Goal: Task Accomplishment & Management: Manage account settings

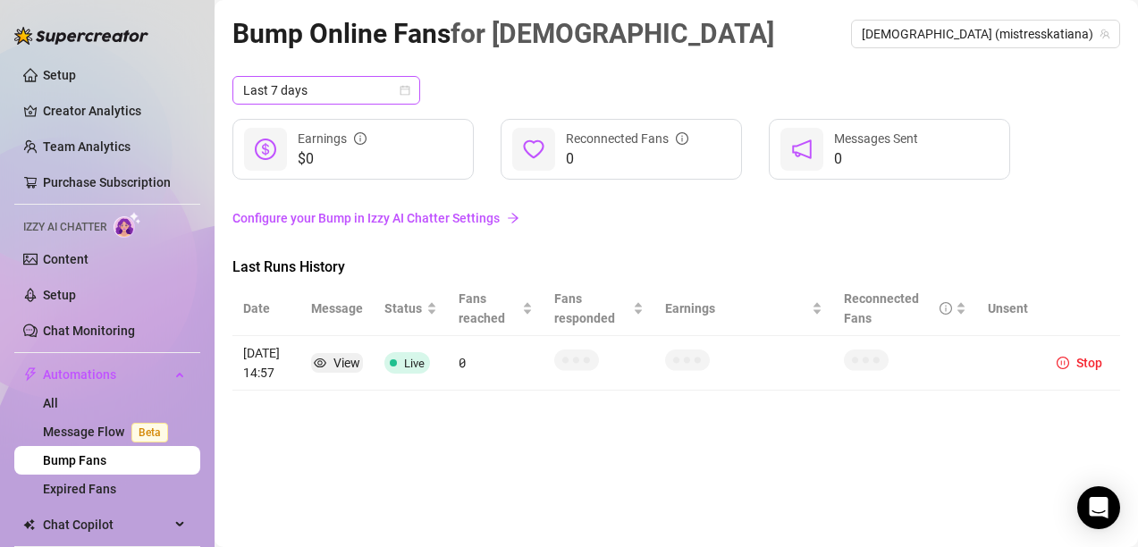
click at [367, 83] on span "Last 7 days" at bounding box center [326, 90] width 166 height 27
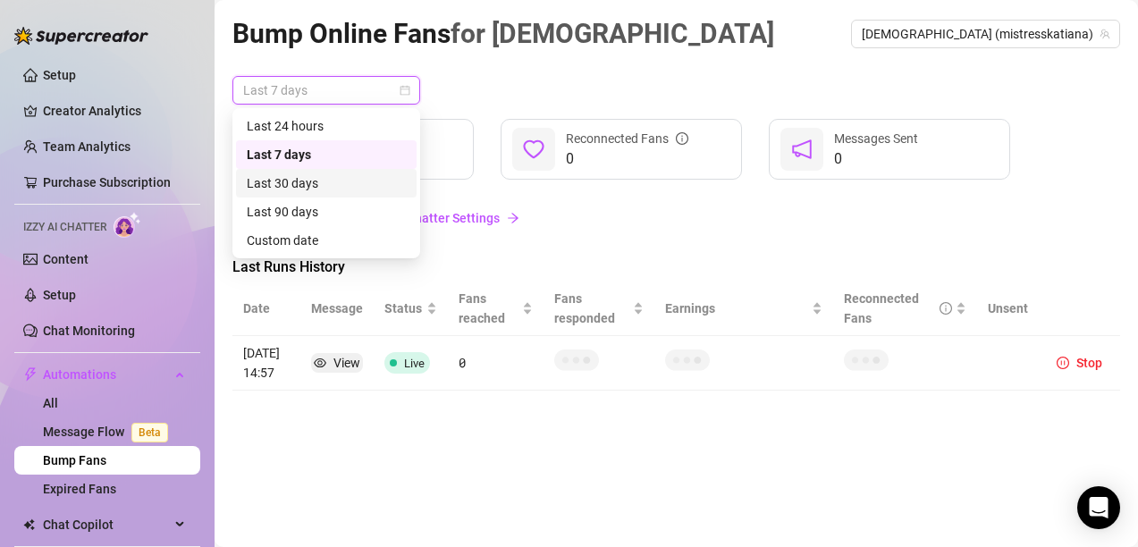
click at [309, 170] on div "Last 30 days" at bounding box center [326, 183] width 181 height 29
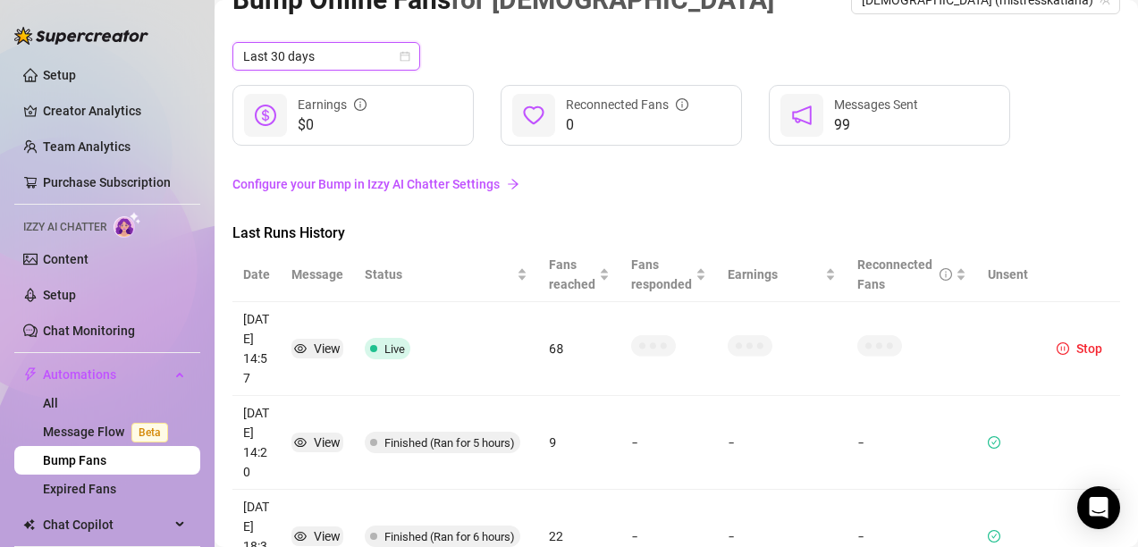
scroll to position [89, 0]
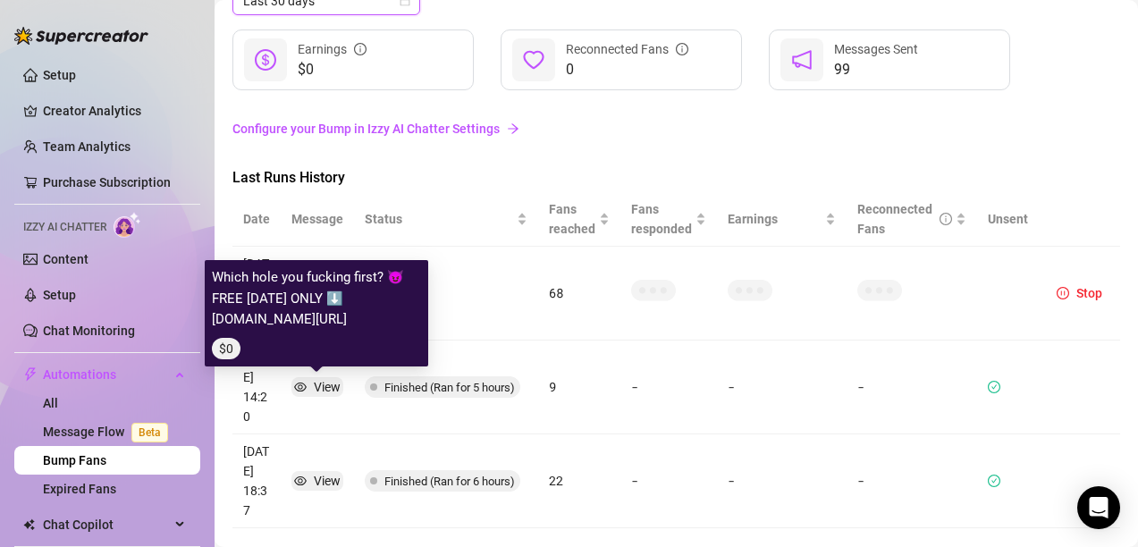
click at [302, 384] on icon "eye" at bounding box center [300, 387] width 13 height 9
drag, startPoint x: 216, startPoint y: 255, endPoint x: 247, endPoint y: 310, distance: 63.2
click at [247, 310] on article "Which hole you fucking first? 😈FREE [DATE] ONLY ⬇️ [DOMAIN_NAME][URL]" at bounding box center [316, 298] width 209 height 63
copy article "Which hole you fucking first? 😈FREE [DATE] ONLY ⬇️ [DOMAIN_NAME][URL]"
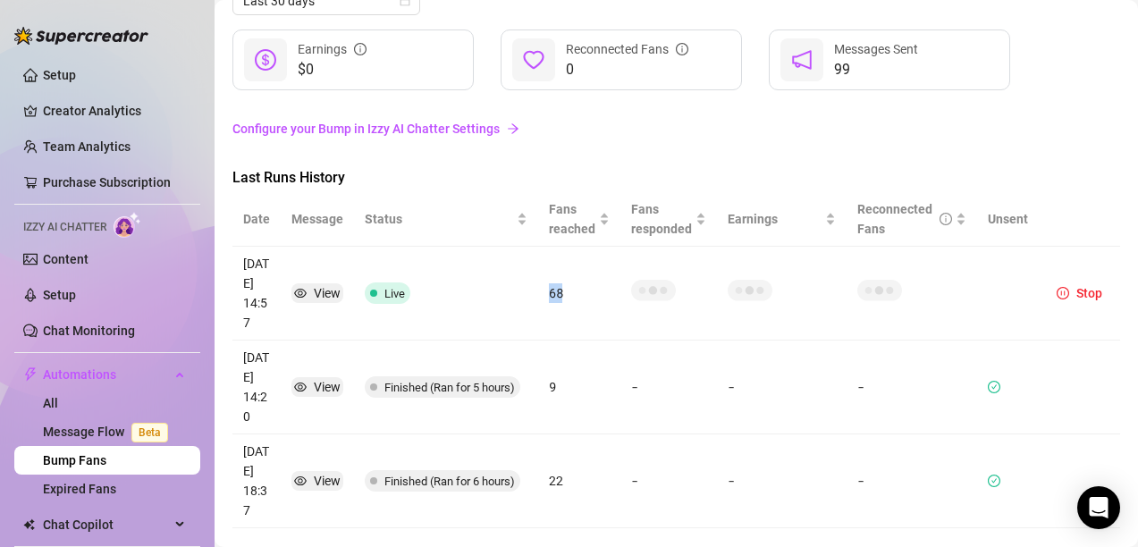
drag, startPoint x: 570, startPoint y: 293, endPoint x: 537, endPoint y: 289, distance: 32.5
click at [537, 289] on tr "[DATE] 14:57 View Live 68 Stop" at bounding box center [676, 294] width 888 height 94
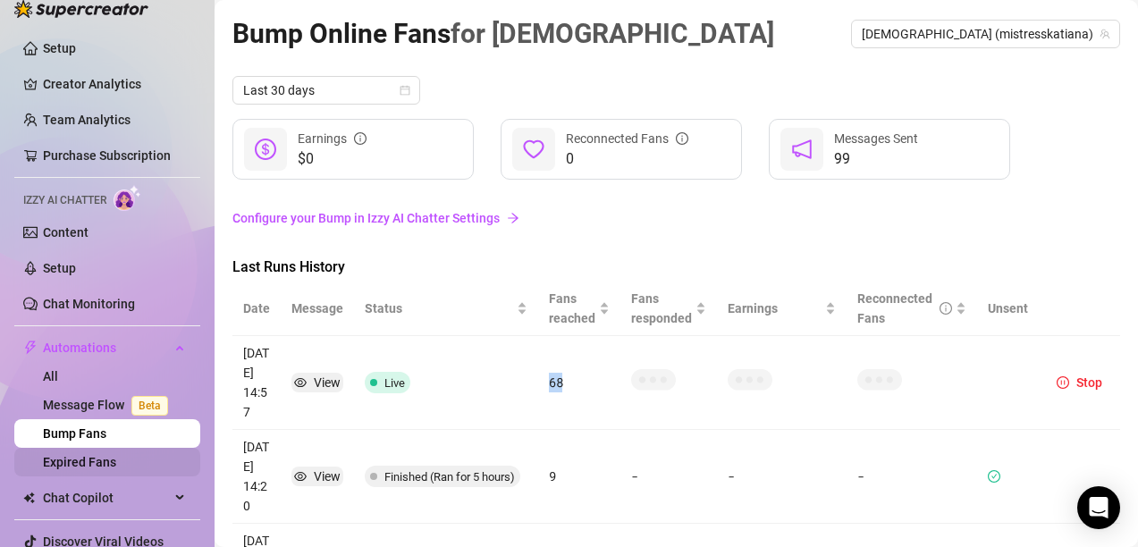
scroll to position [0, 0]
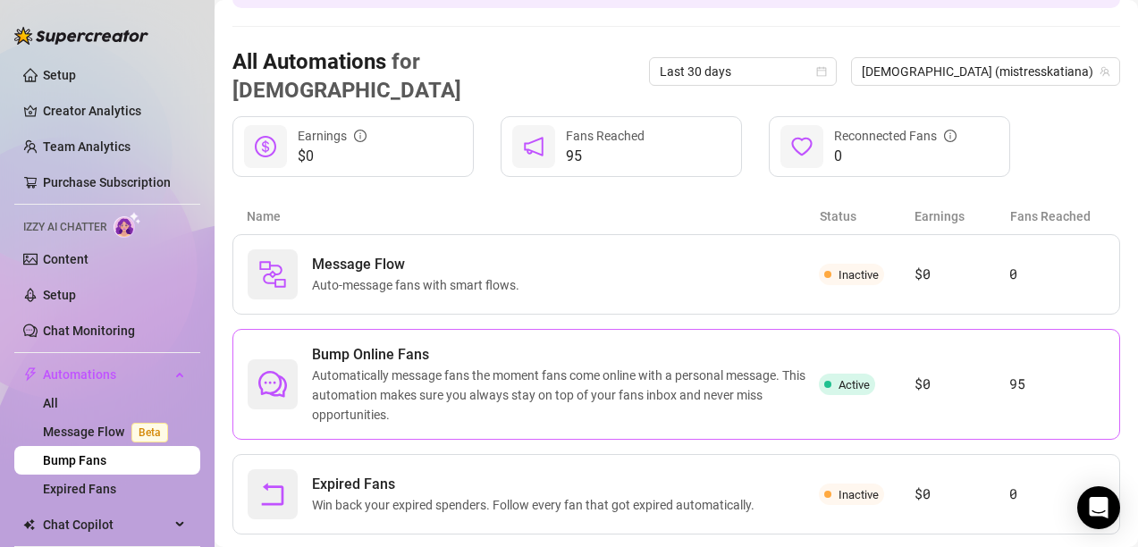
scroll to position [156, 0]
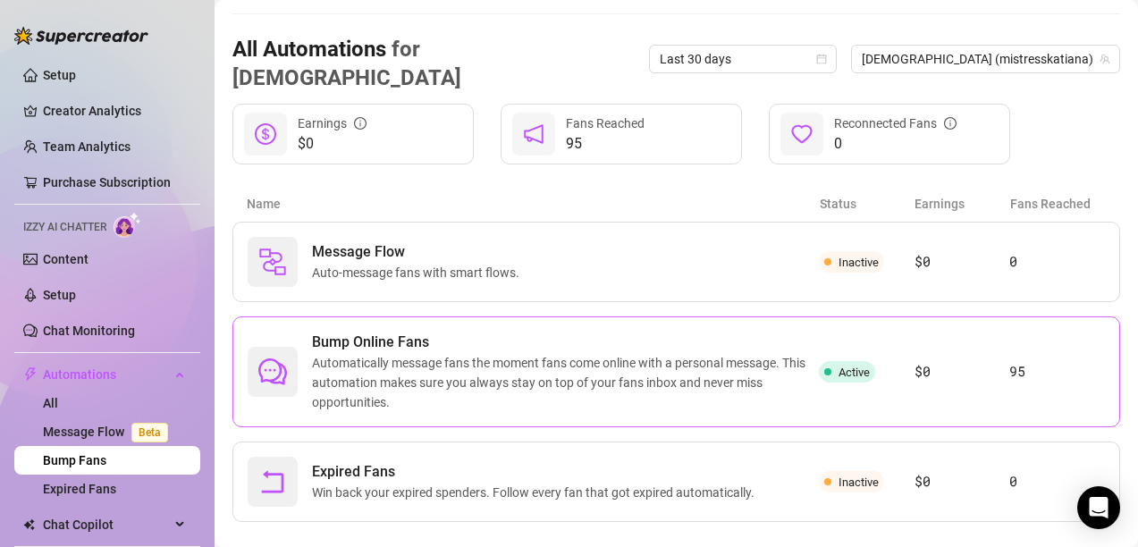
click at [435, 332] on span "Bump Online Fans" at bounding box center [565, 342] width 507 height 21
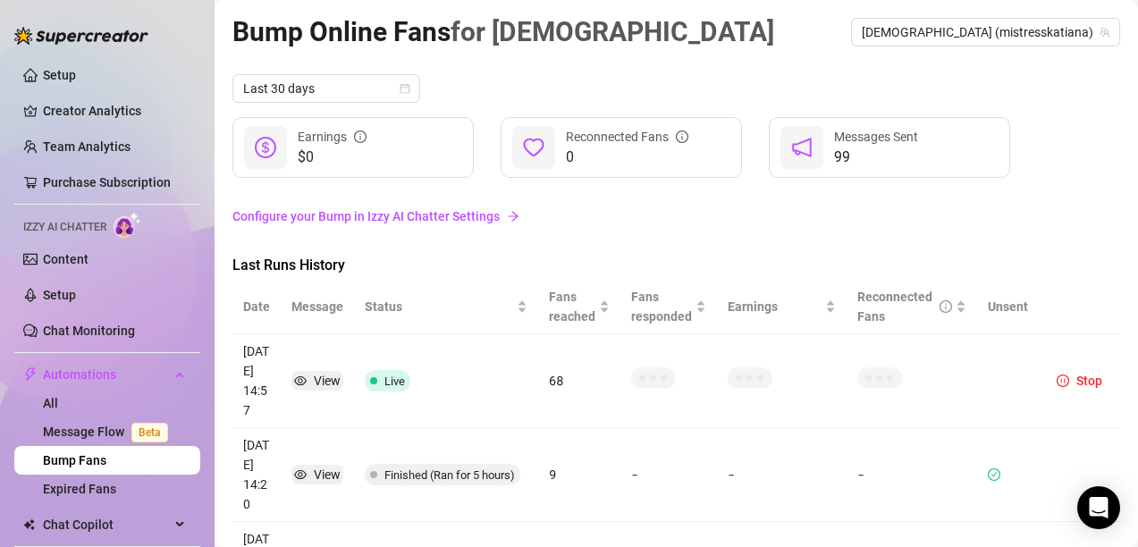
scroll to position [0, 0]
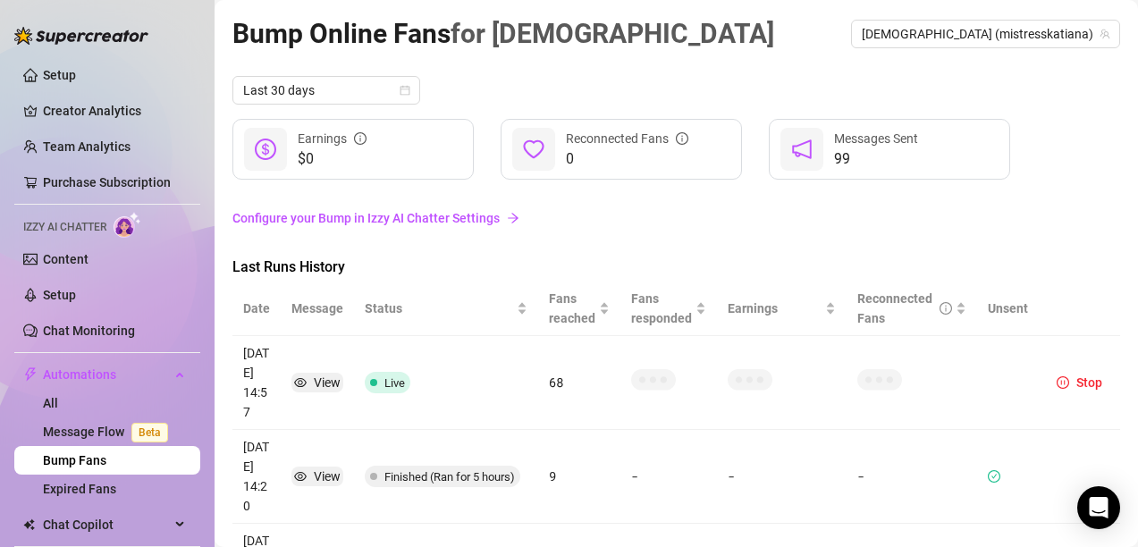
click at [106, 463] on link "Bump Fans" at bounding box center [74, 460] width 63 height 14
click at [111, 439] on link "Message Flow Beta" at bounding box center [109, 432] width 132 height 14
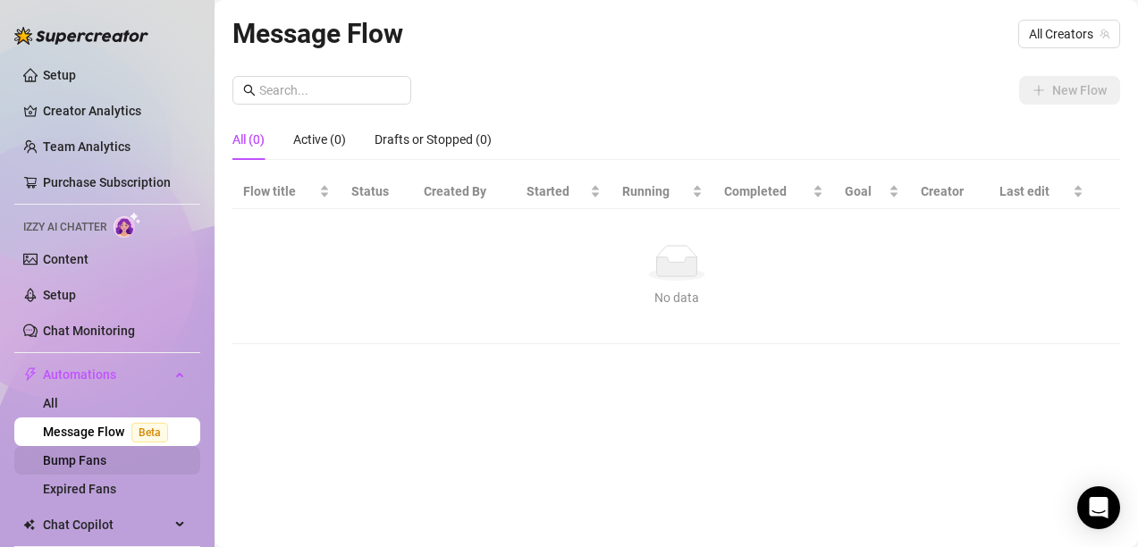
click at [106, 463] on link "Bump Fans" at bounding box center [74, 460] width 63 height 14
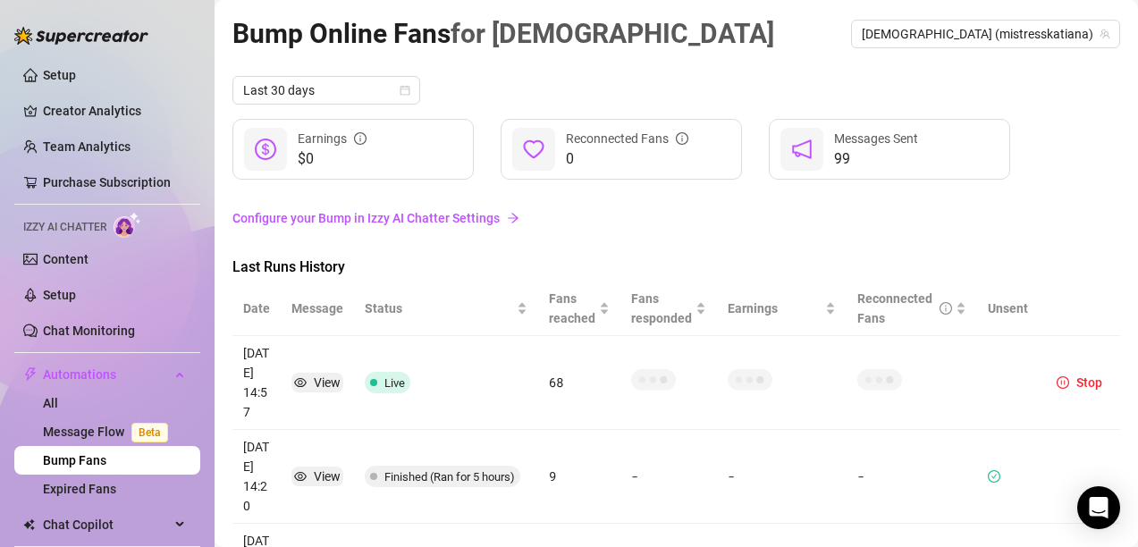
scroll to position [79, 0]
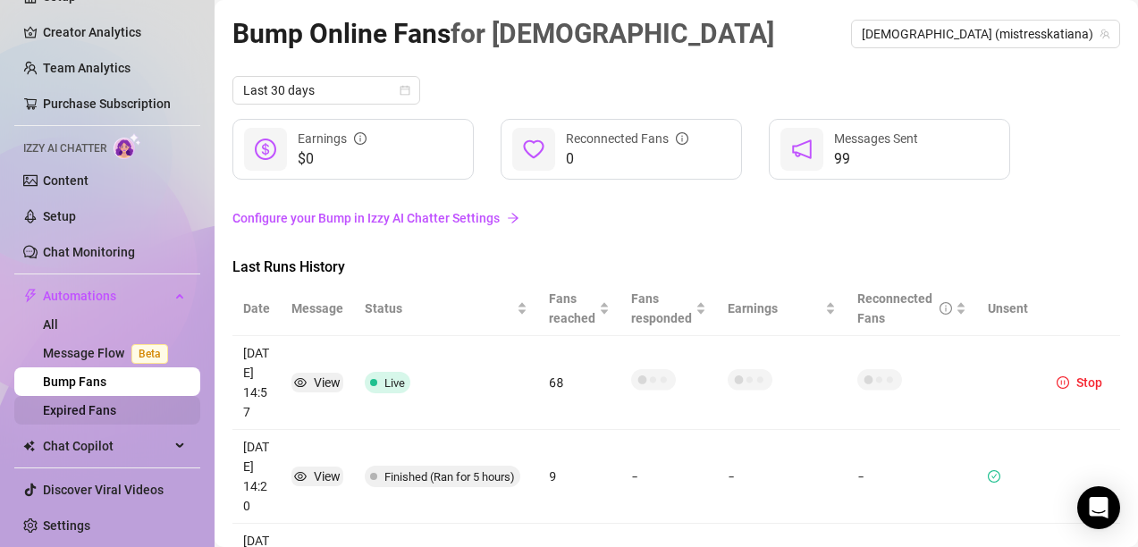
click at [81, 404] on link "Expired Fans" at bounding box center [79, 410] width 73 height 14
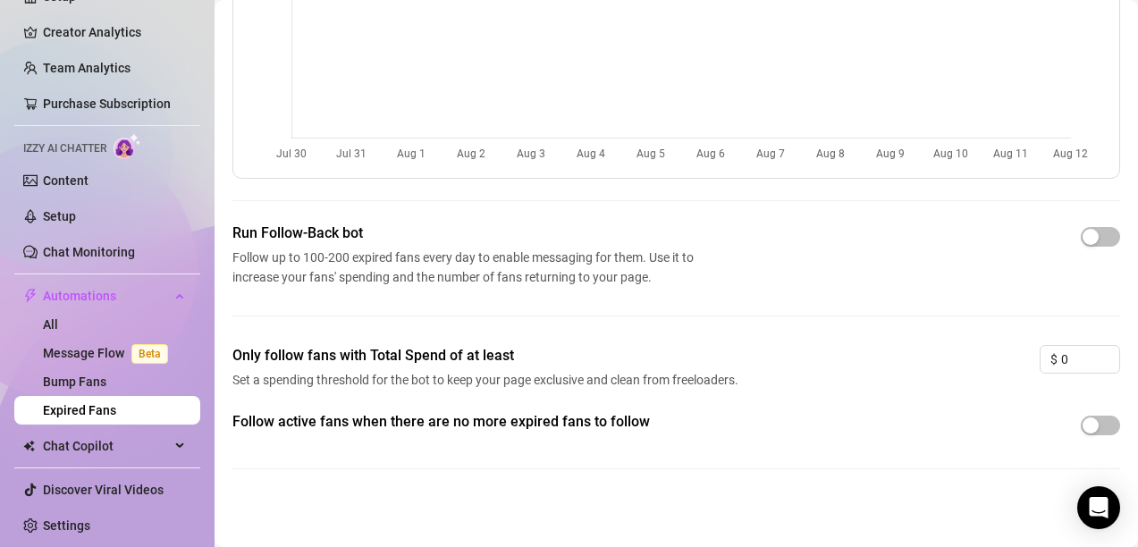
scroll to position [179, 0]
click at [1092, 233] on span "button" at bounding box center [1100, 235] width 39 height 20
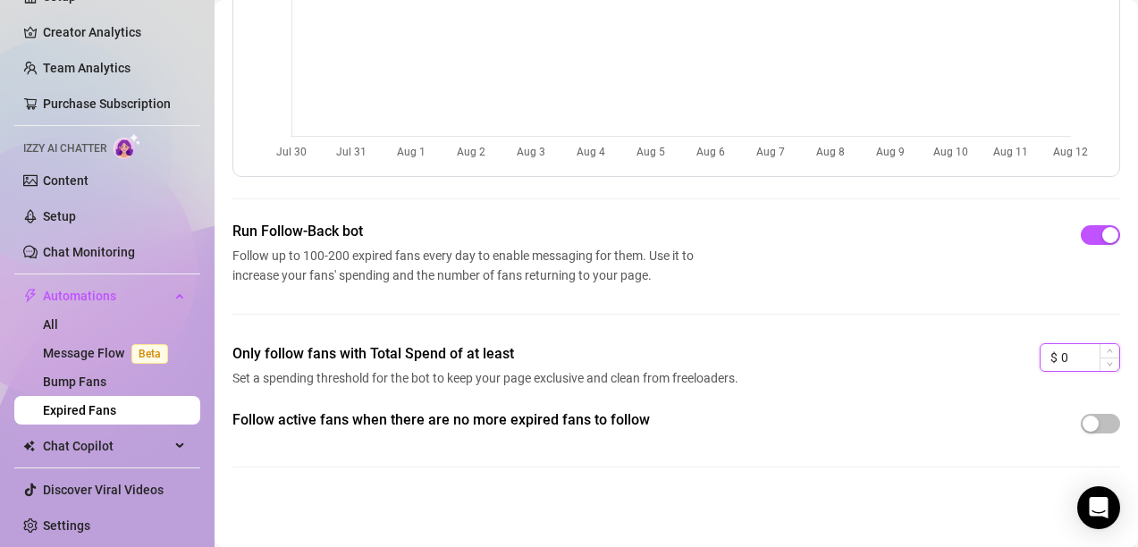
drag, startPoint x: 1053, startPoint y: 350, endPoint x: 1043, endPoint y: 355, distance: 11.6
click at [1043, 355] on div "$ 0" at bounding box center [1080, 357] width 80 height 29
click at [1017, 390] on div "Only follow fans with Total Spend of at least Set a spending threshold for the …" at bounding box center [676, 376] width 888 height 66
click at [1091, 428] on span "button" at bounding box center [1100, 424] width 39 height 20
click at [1108, 363] on icon "down" at bounding box center [1110, 363] width 5 height 4
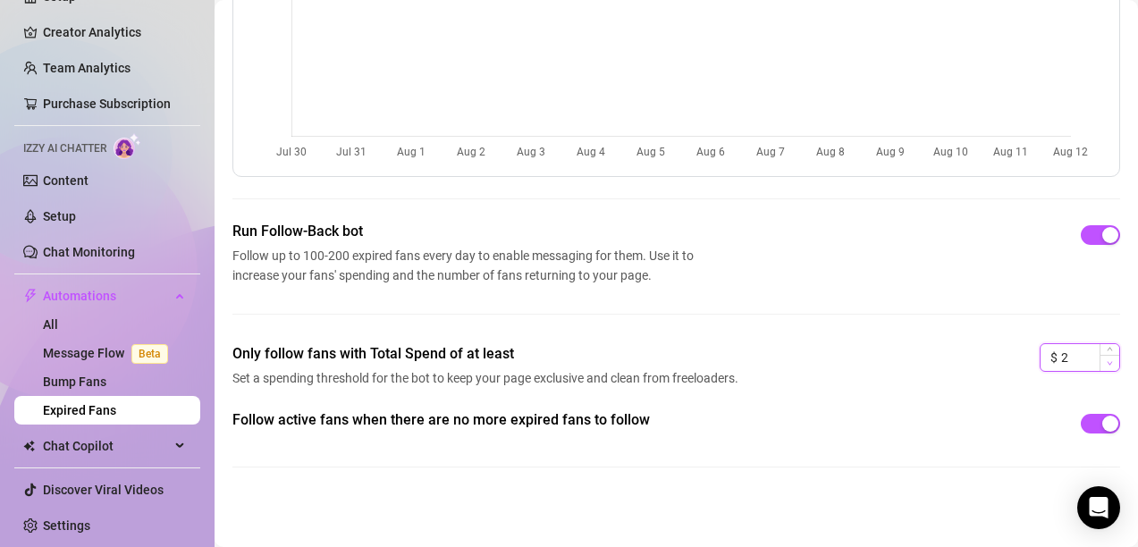
type input "1"
click at [1108, 363] on icon "down" at bounding box center [1110, 363] width 5 height 4
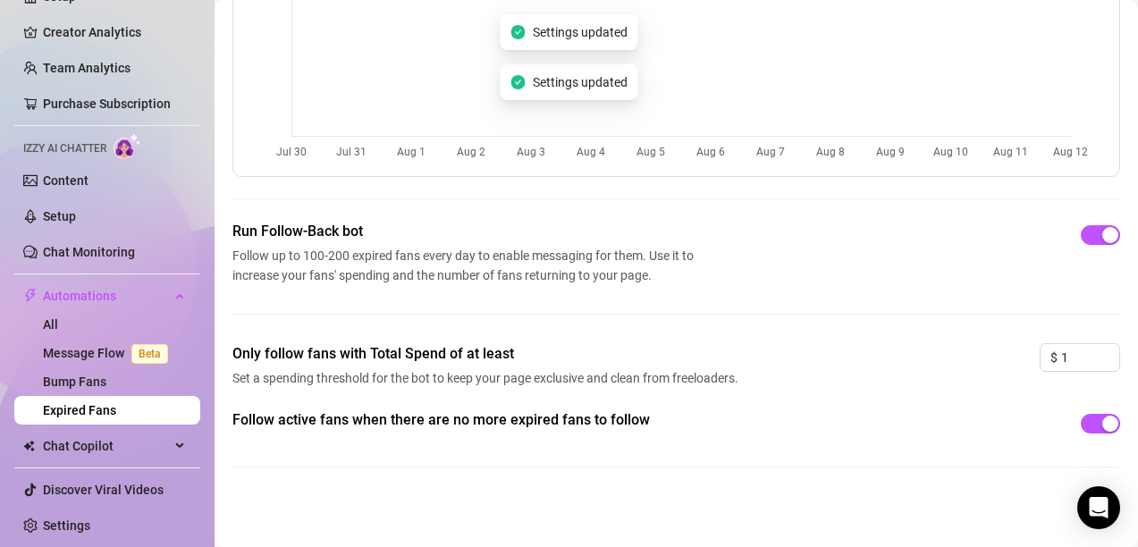
click at [798, 368] on div "Only follow fans with Total Spend of at least Set a spending threshold for the …" at bounding box center [676, 376] width 888 height 66
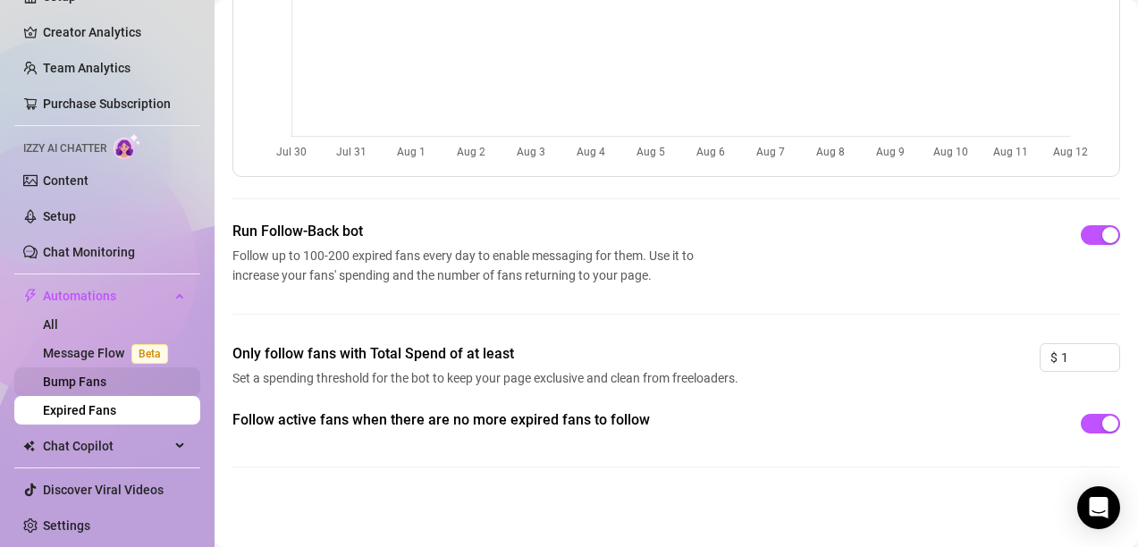
click at [90, 382] on link "Bump Fans" at bounding box center [74, 382] width 63 height 14
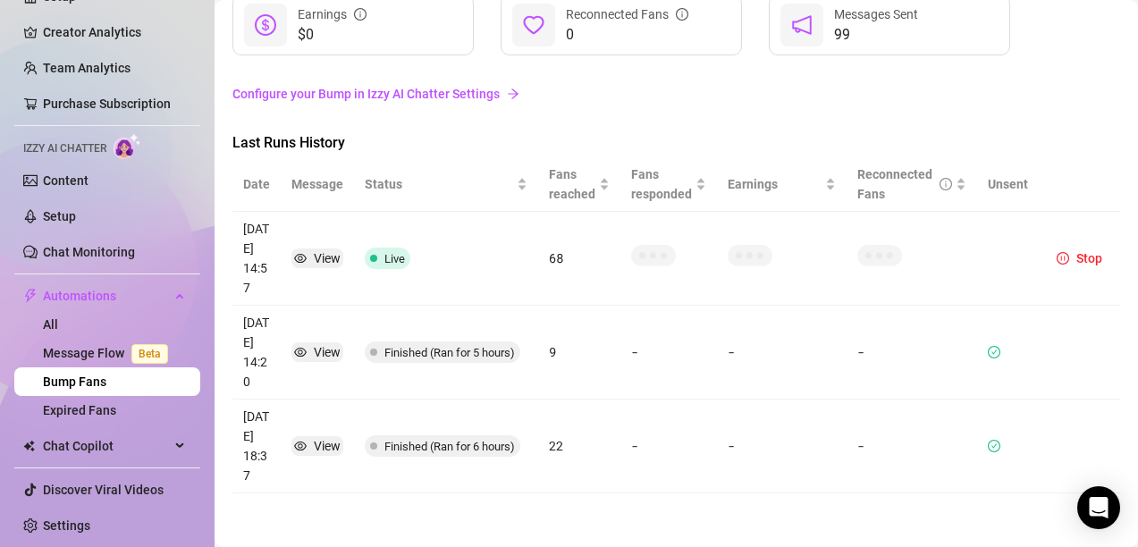
scroll to position [124, 0]
click at [1077, 258] on span "Stop" at bounding box center [1090, 258] width 26 height 14
click at [1080, 263] on span "Stop" at bounding box center [1090, 258] width 26 height 14
click at [1053, 167] on th at bounding box center [1079, 184] width 81 height 55
click at [71, 352] on link "Message Flow Beta" at bounding box center [109, 353] width 132 height 14
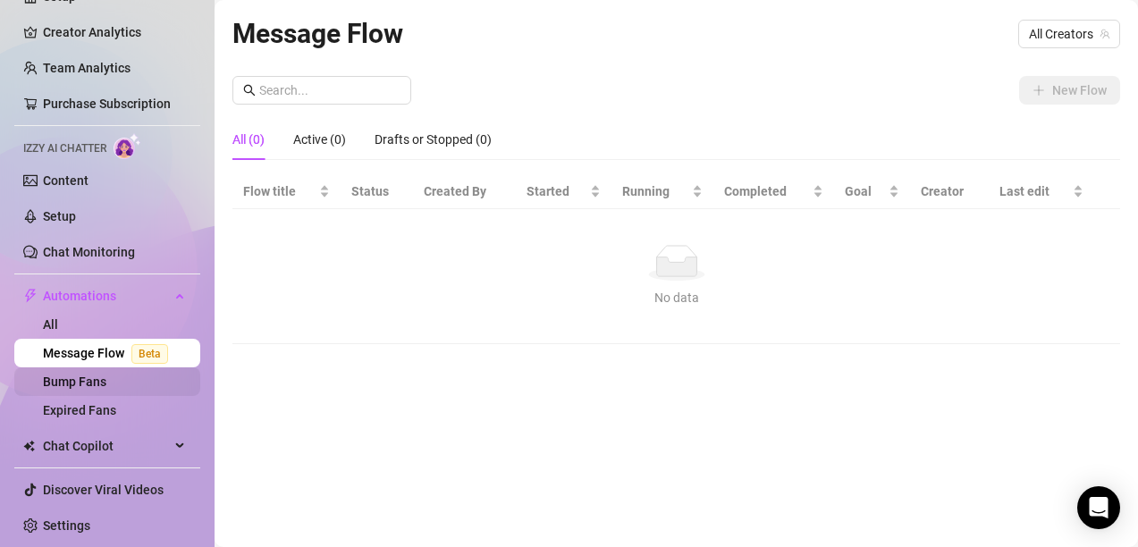
click at [72, 376] on link "Bump Fans" at bounding box center [74, 382] width 63 height 14
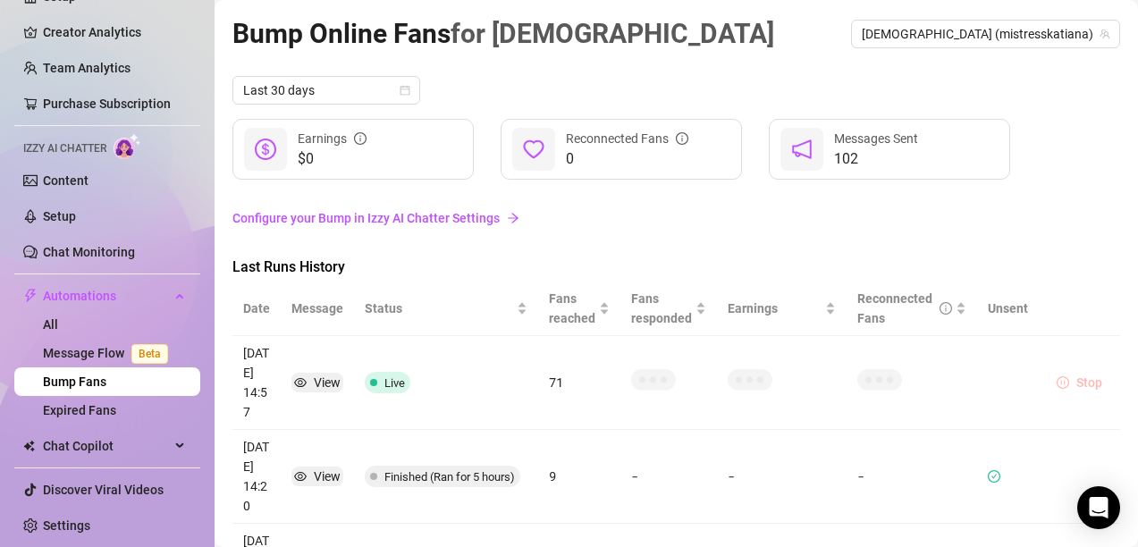
click at [1057, 379] on icon "pause-circle" at bounding box center [1063, 382] width 13 height 13
click at [1077, 377] on span "Stop" at bounding box center [1090, 383] width 26 height 14
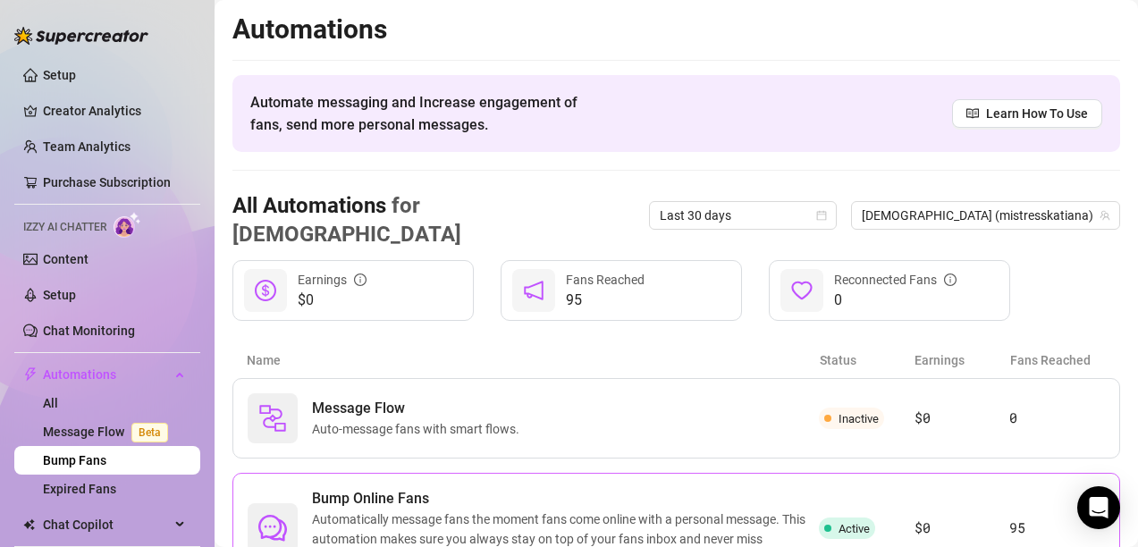
click at [495, 510] on span "Automatically message fans the moment fans come online with a personal message.…" at bounding box center [565, 539] width 507 height 59
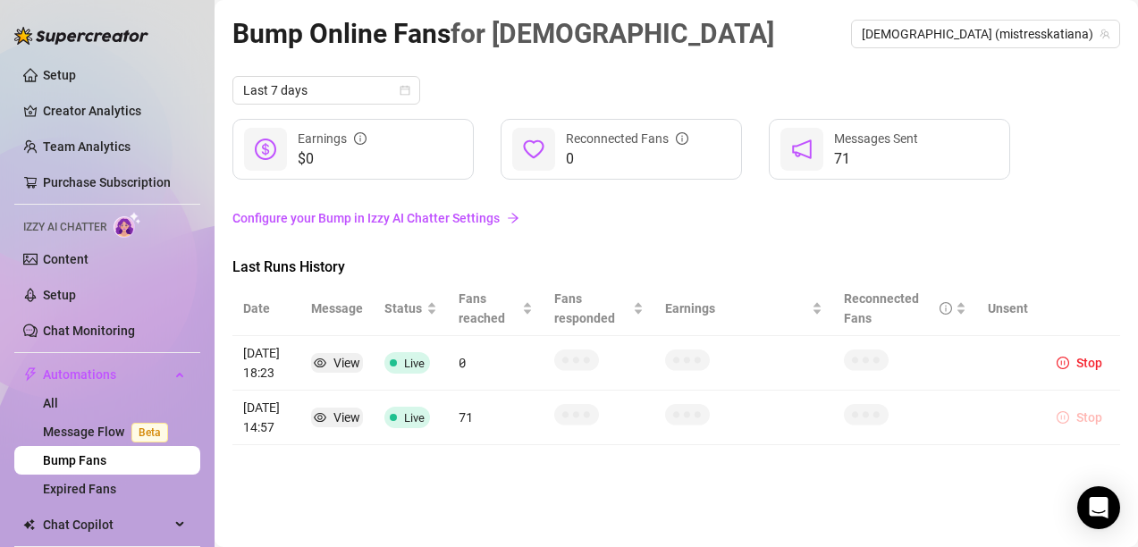
click at [1091, 418] on span "Stop" at bounding box center [1090, 417] width 26 height 14
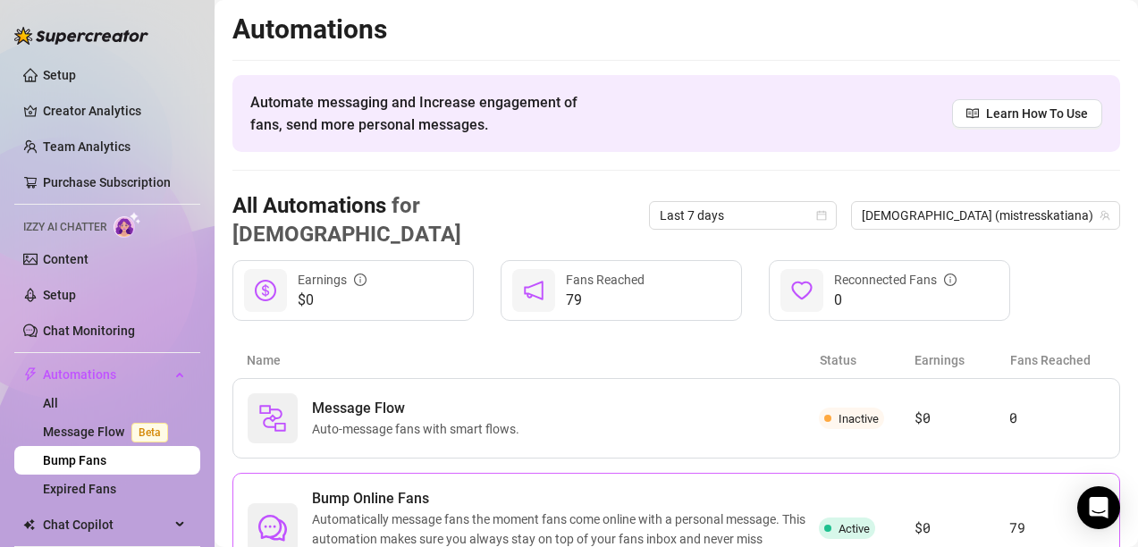
click at [565, 488] on span "Bump Online Fans" at bounding box center [565, 498] width 507 height 21
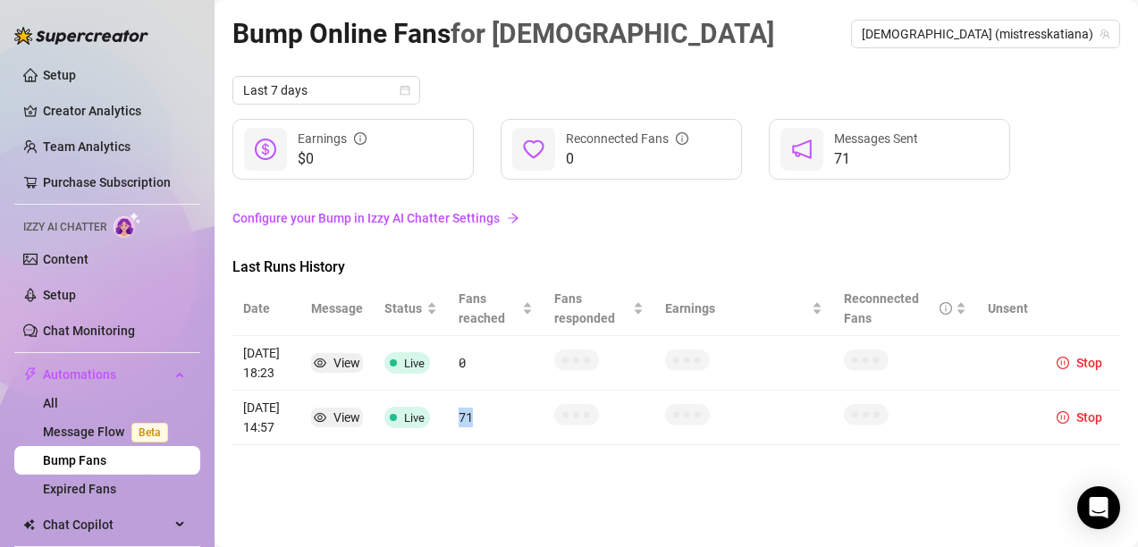
drag, startPoint x: 458, startPoint y: 416, endPoint x: 503, endPoint y: 416, distance: 45.6
click at [503, 416] on td "71" at bounding box center [496, 418] width 96 height 55
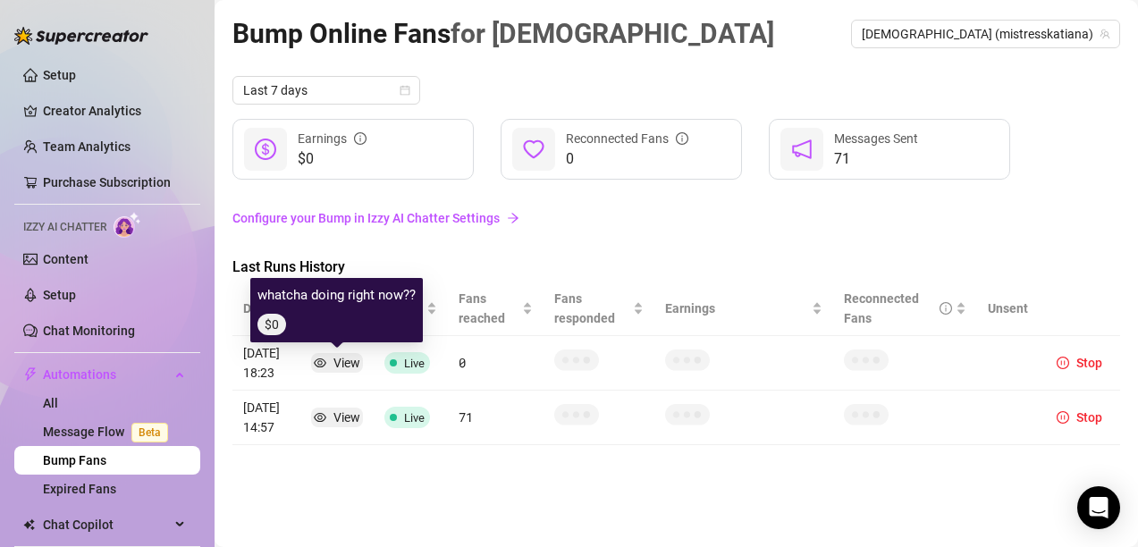
click at [329, 358] on div "View" at bounding box center [337, 363] width 46 height 20
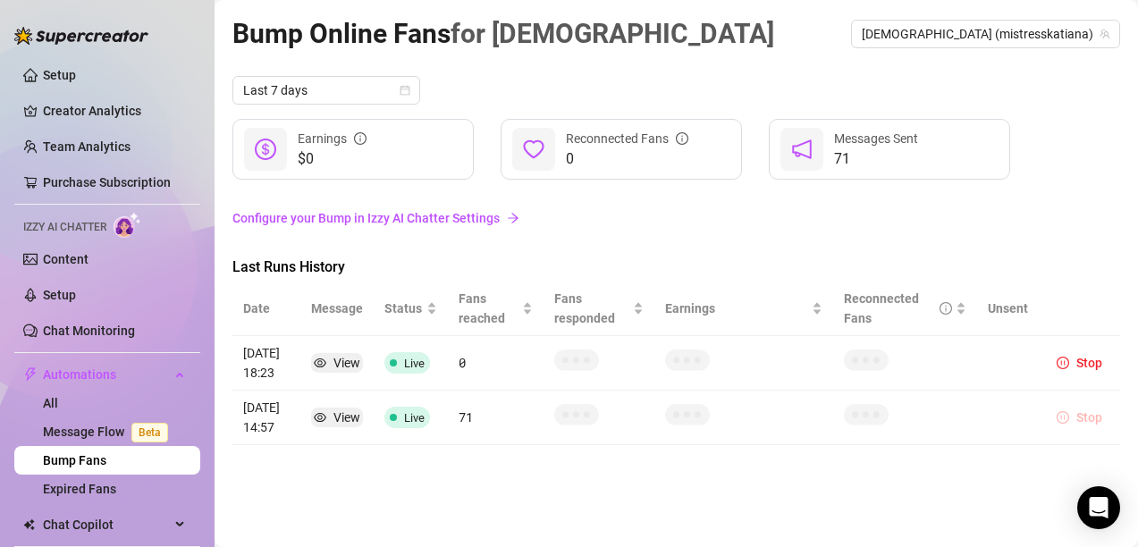
click at [1085, 415] on span "Stop" at bounding box center [1090, 417] width 26 height 14
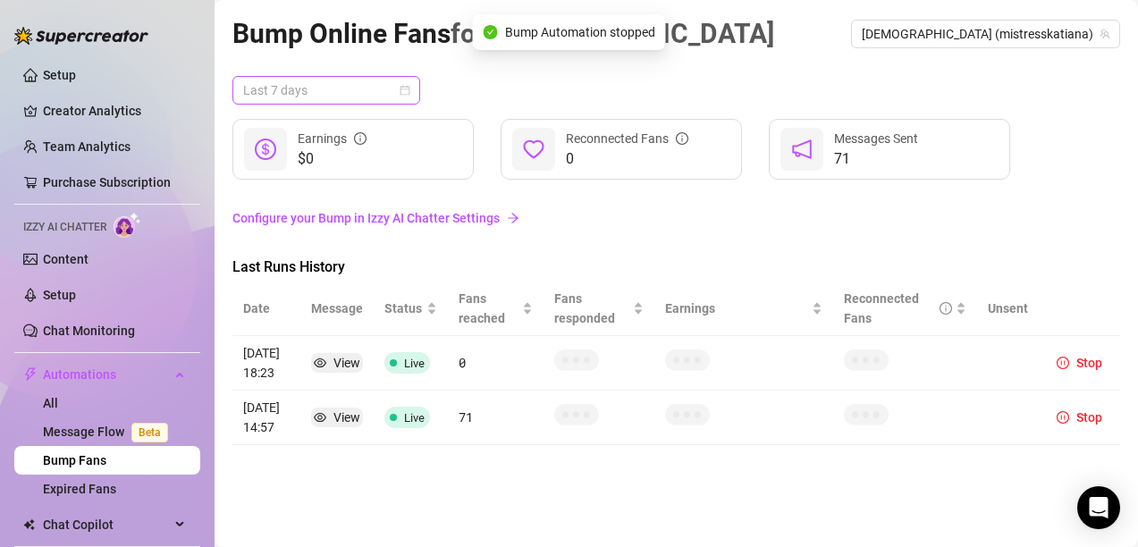
click at [311, 92] on span "Last 7 days" at bounding box center [326, 90] width 166 height 27
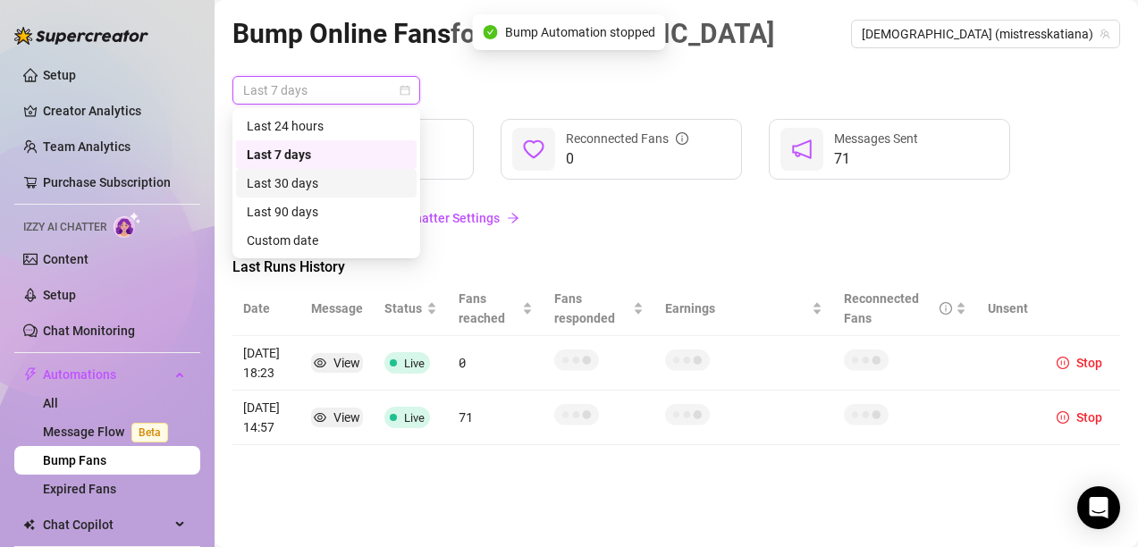
click at [304, 180] on div "Last 30 days" at bounding box center [326, 183] width 159 height 20
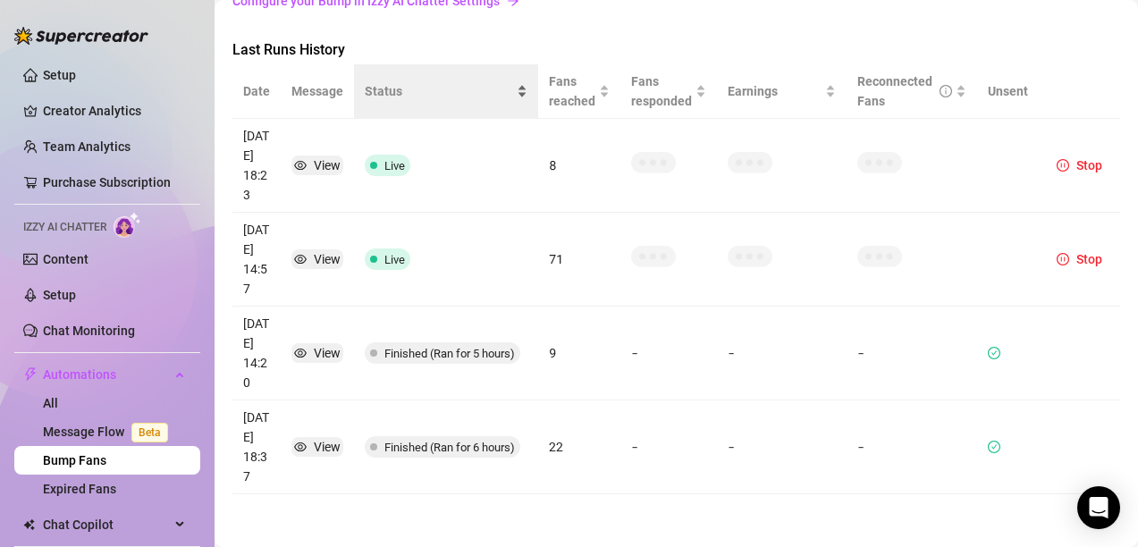
scroll to position [218, 0]
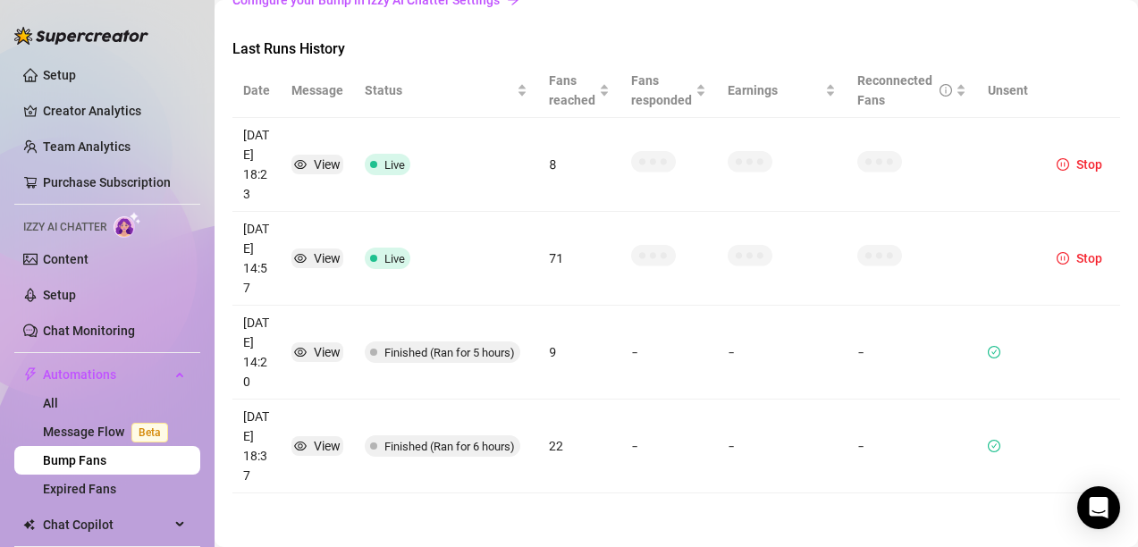
click at [977, 139] on td at bounding box center [1008, 165] width 62 height 94
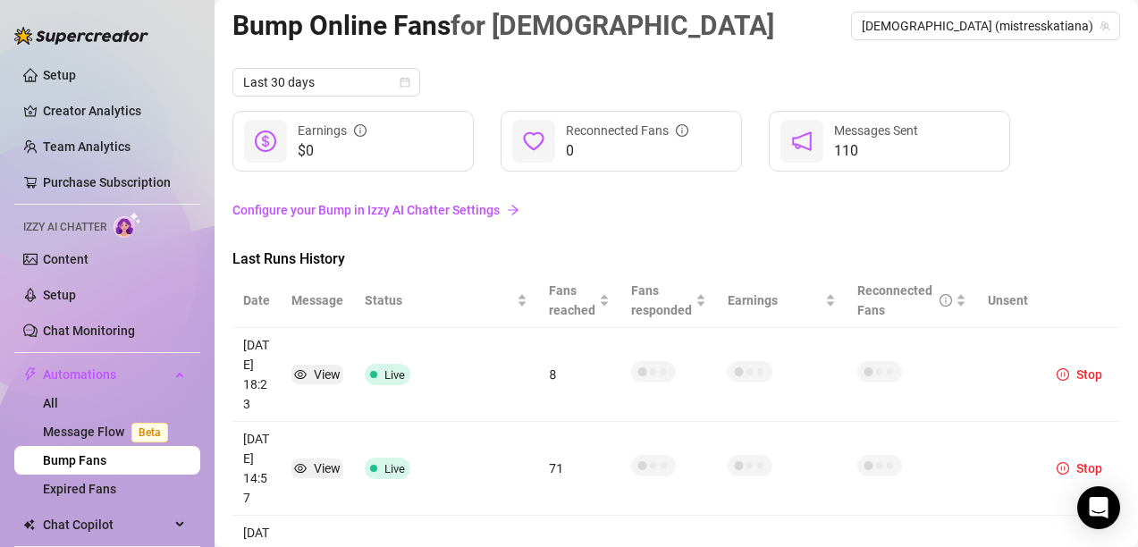
scroll to position [0, 0]
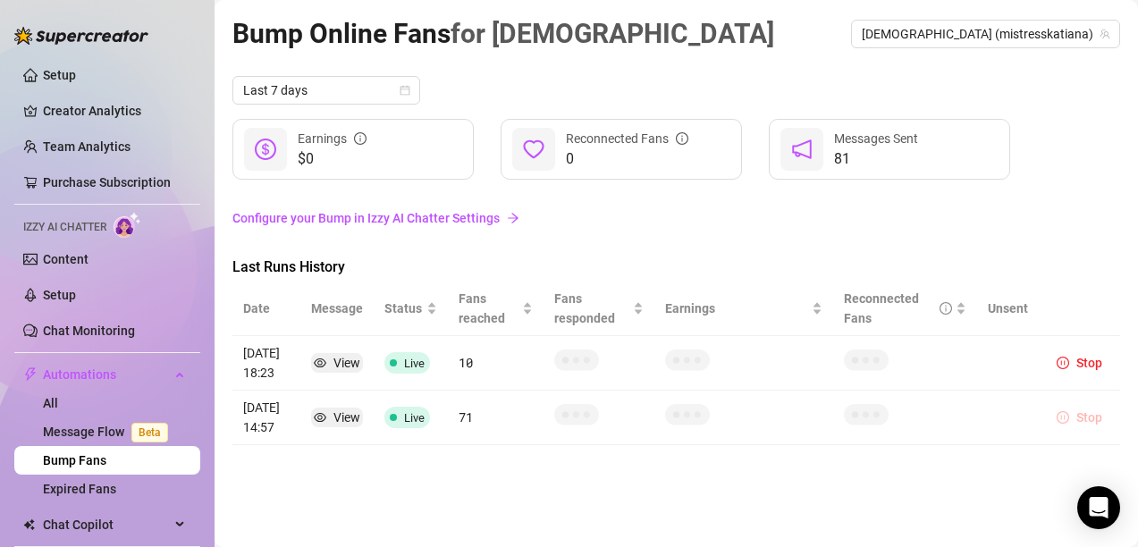
click at [1084, 416] on span "Stop" at bounding box center [1090, 417] width 26 height 14
click at [1081, 418] on span "Stop" at bounding box center [1090, 417] width 26 height 14
click at [1075, 359] on button "Stop" at bounding box center [1080, 362] width 60 height 21
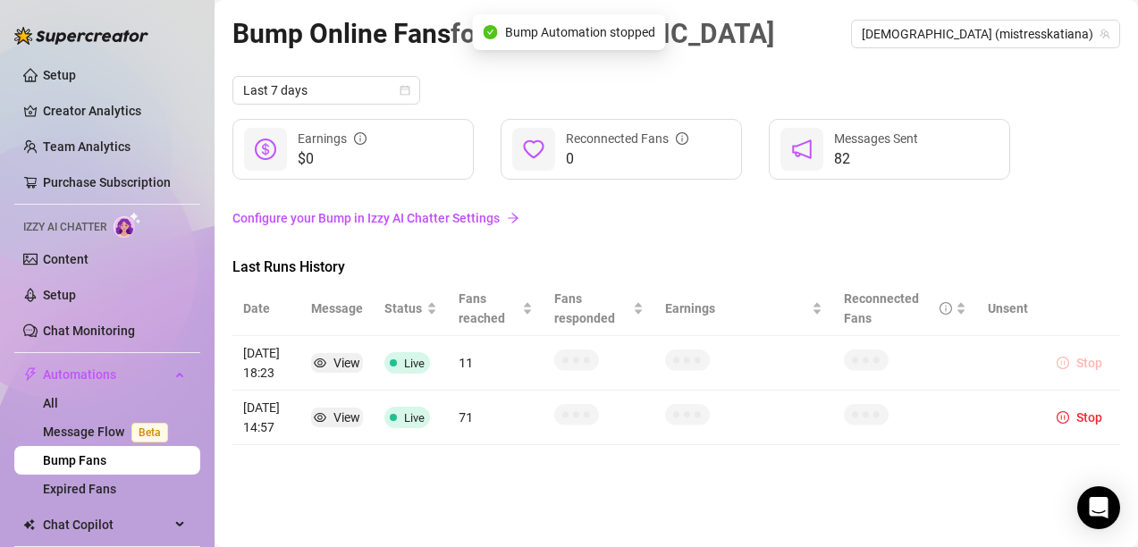
click at [1075, 359] on button "Stop" at bounding box center [1080, 362] width 60 height 21
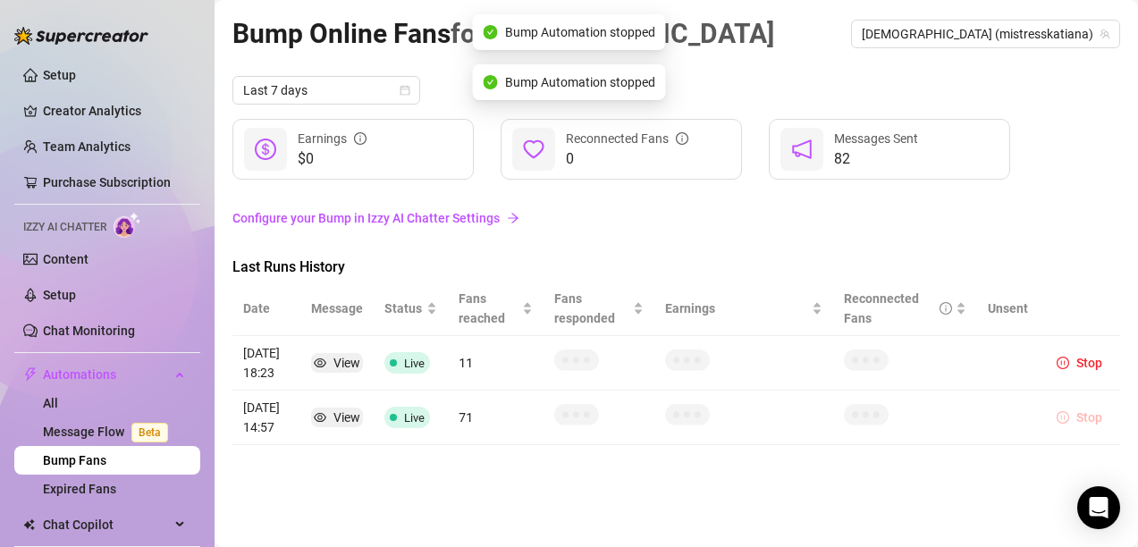
click at [1076, 413] on button "Stop" at bounding box center [1080, 417] width 60 height 21
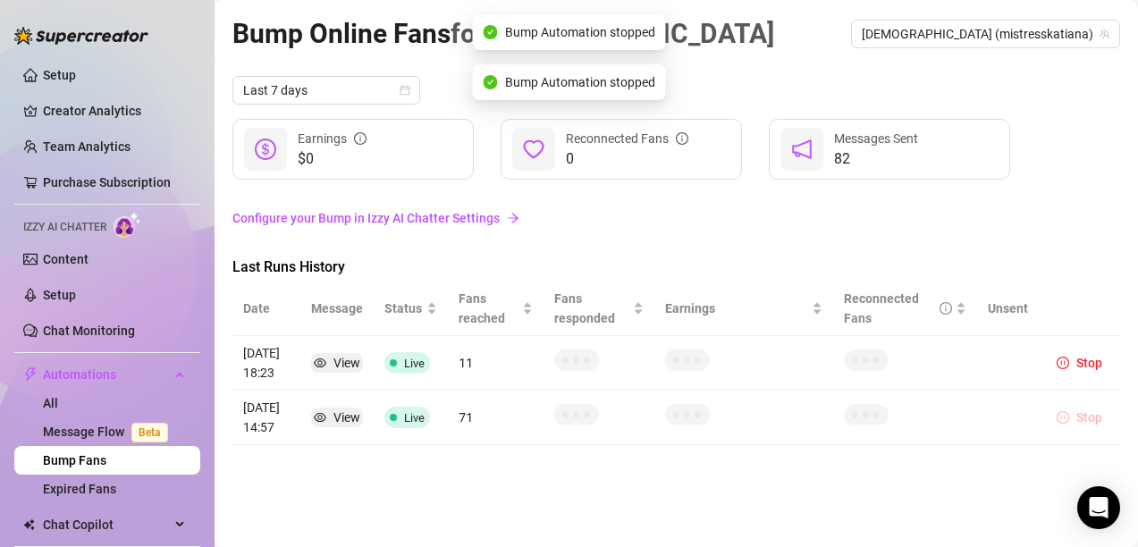
click at [1076, 413] on button "Stop" at bounding box center [1080, 417] width 60 height 21
click at [1088, 331] on th at bounding box center [1079, 309] width 81 height 55
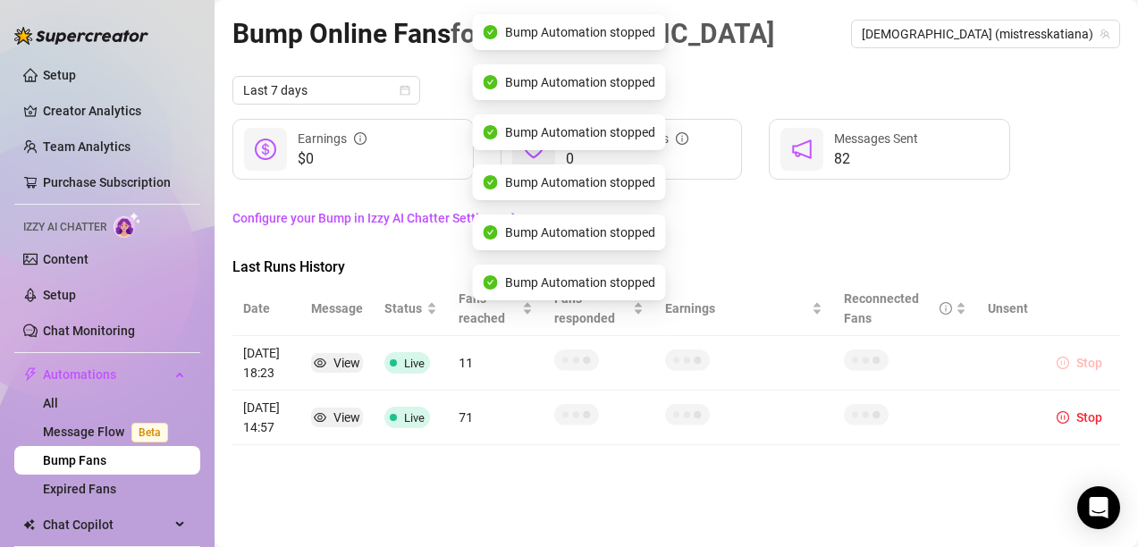
click at [1064, 362] on icon "pause-circle" at bounding box center [1063, 363] width 13 height 13
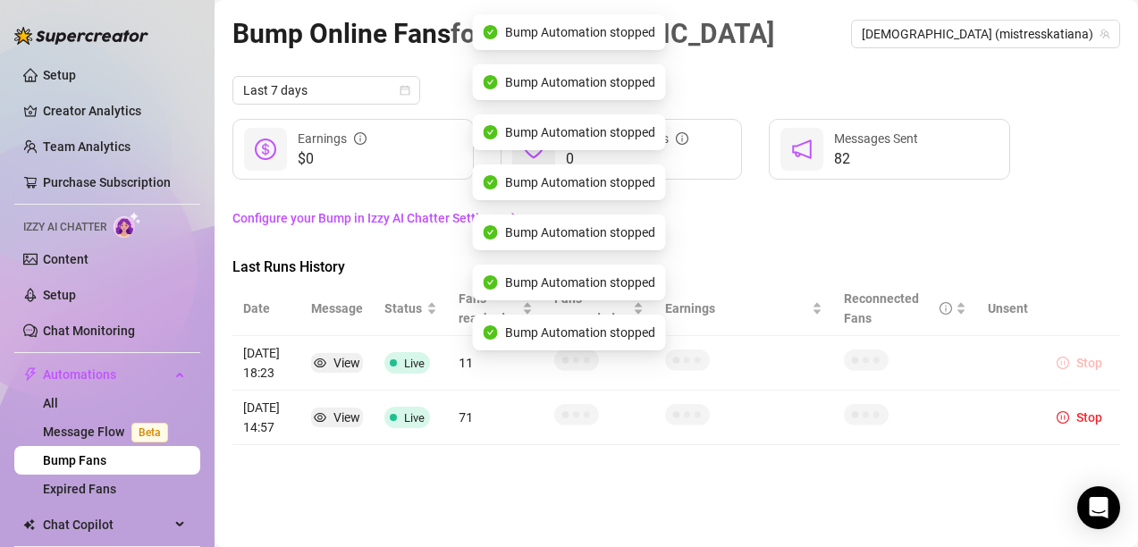
click at [1064, 362] on icon "pause-circle" at bounding box center [1063, 363] width 13 height 13
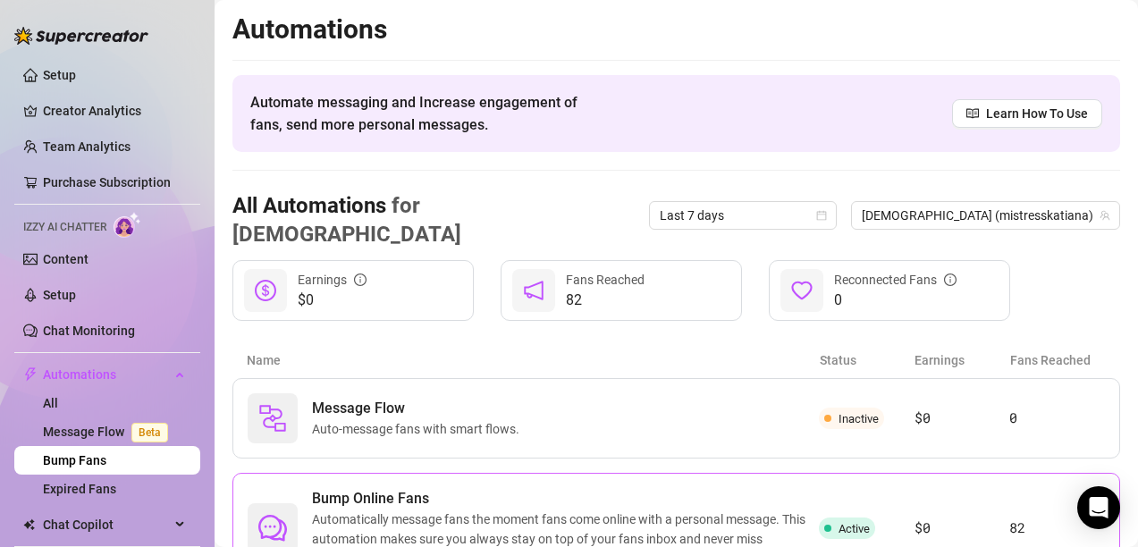
click at [430, 488] on span "Bump Online Fans" at bounding box center [565, 498] width 507 height 21
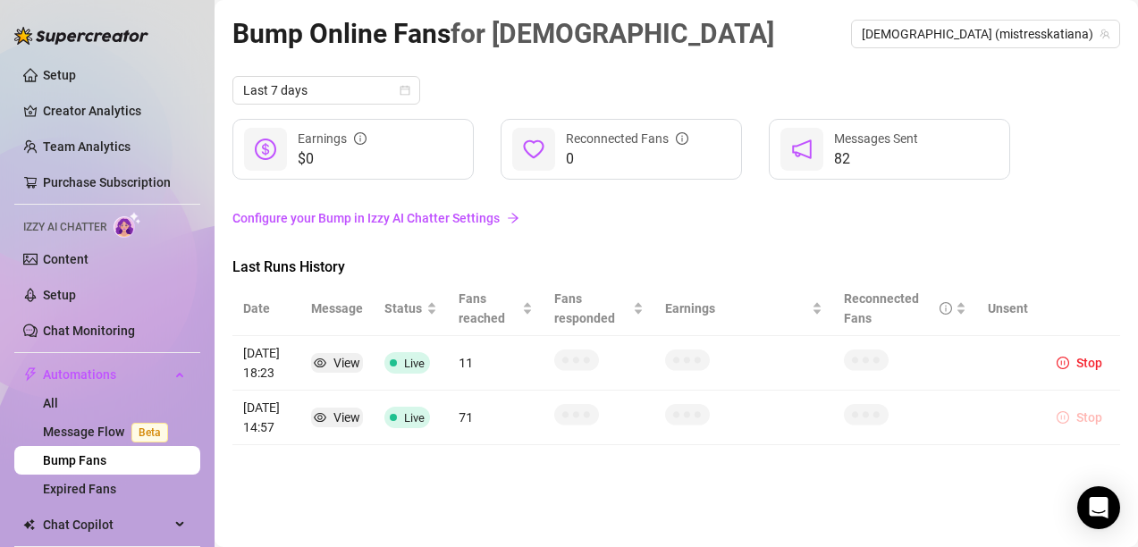
click at [1085, 416] on span "Stop" at bounding box center [1090, 417] width 26 height 14
click at [1085, 414] on span "Stop" at bounding box center [1090, 417] width 26 height 14
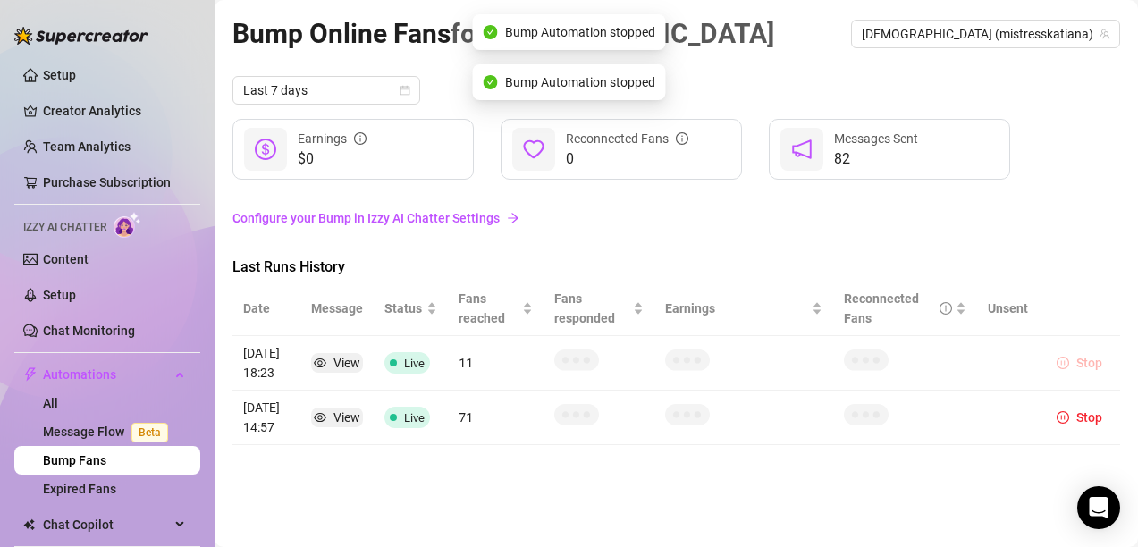
click at [1080, 370] on span "Stop" at bounding box center [1090, 363] width 26 height 14
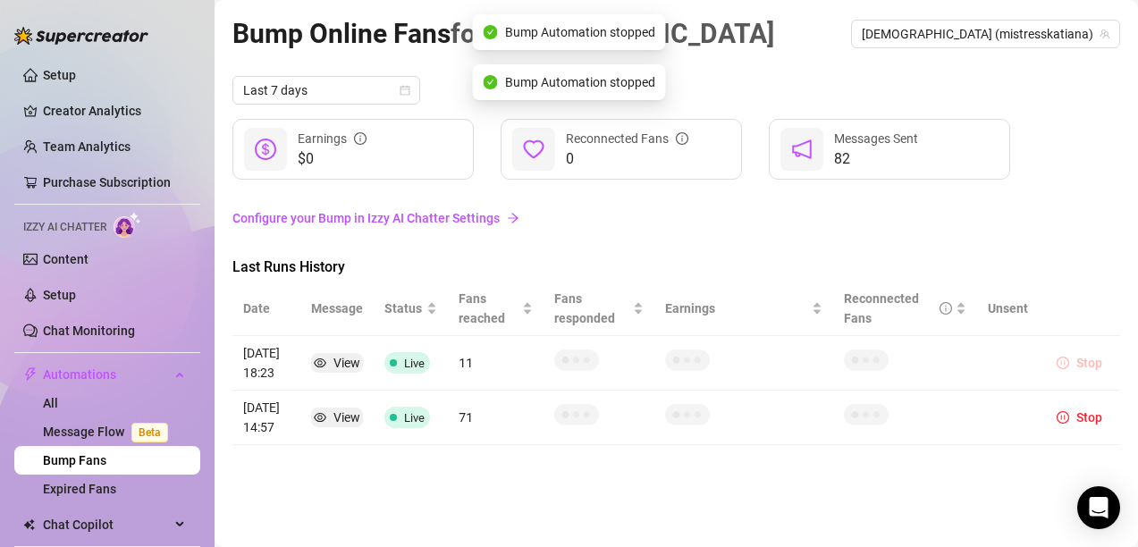
click at [1080, 370] on span "Stop" at bounding box center [1090, 363] width 26 height 14
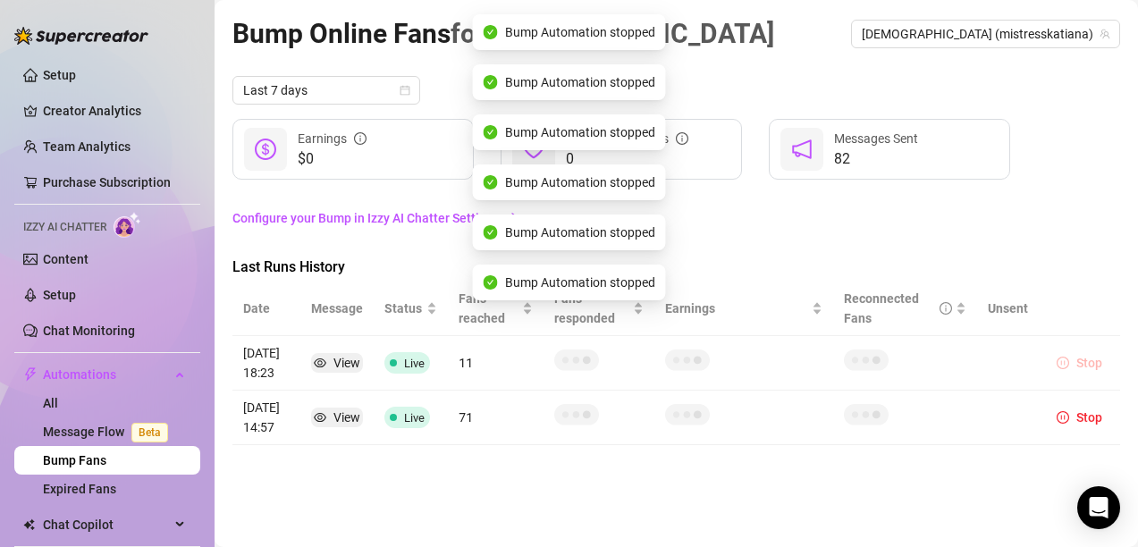
click at [1080, 370] on span "Stop" at bounding box center [1090, 363] width 26 height 14
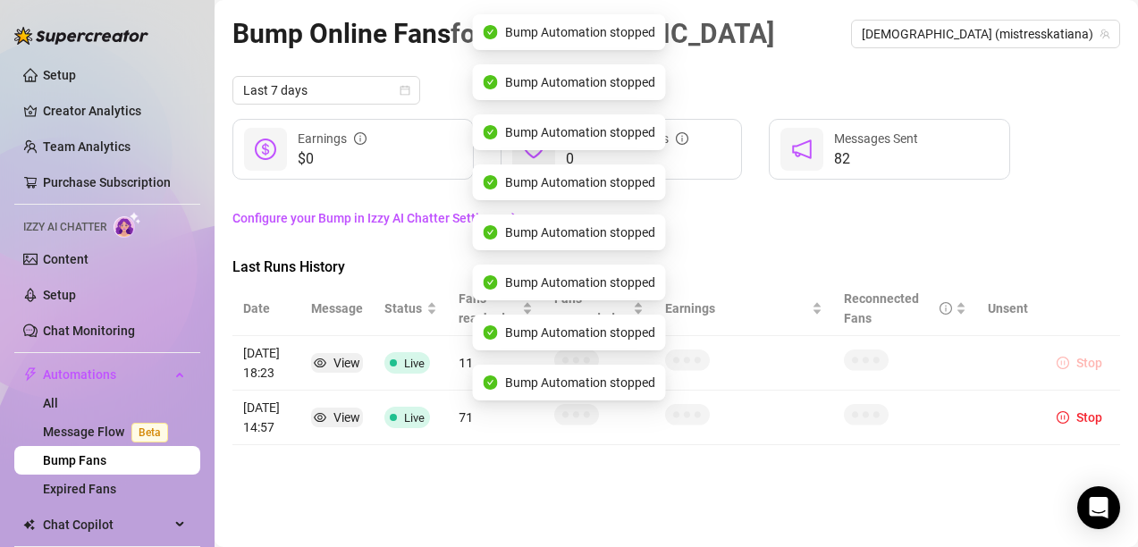
click at [1080, 370] on span "Stop" at bounding box center [1090, 363] width 26 height 14
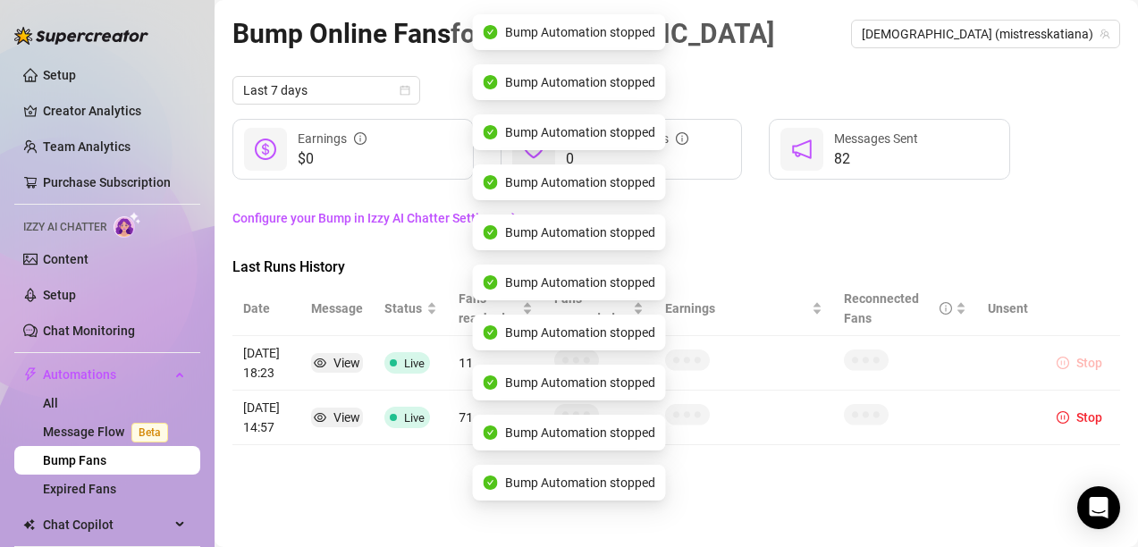
click at [1080, 370] on span "Stop" at bounding box center [1090, 363] width 26 height 14
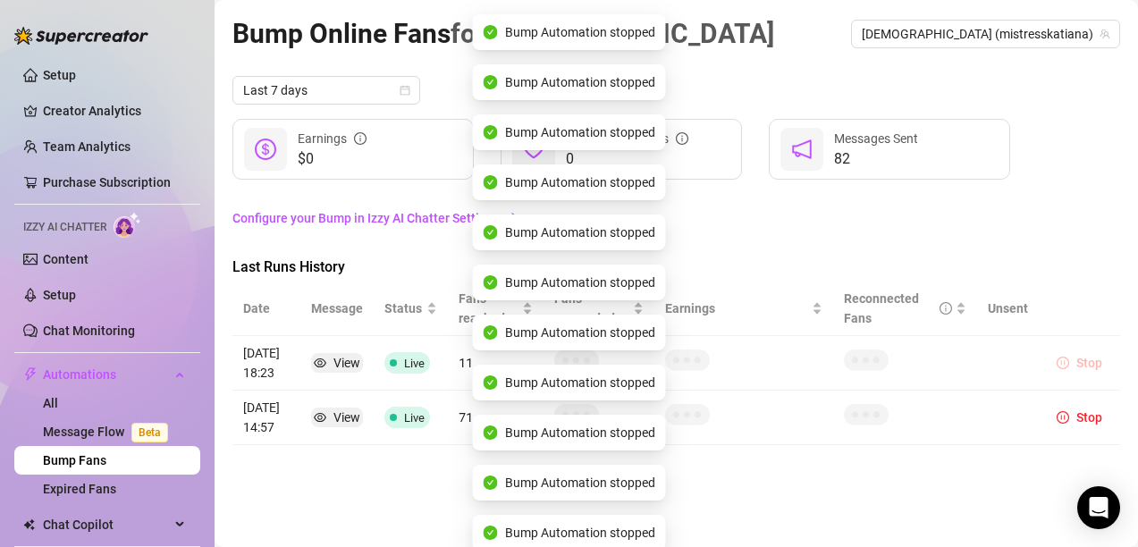
click at [1080, 370] on span "Stop" at bounding box center [1090, 363] width 26 height 14
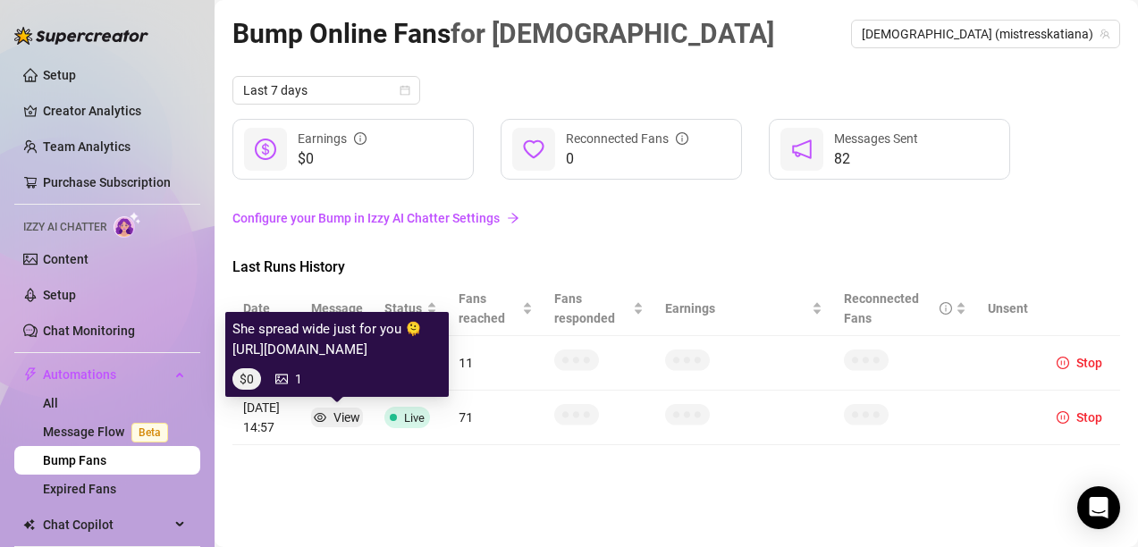
drag, startPoint x: 303, startPoint y: 347, endPoint x: 234, endPoint y: 306, distance: 80.2
click at [234, 319] on article "She spread wide just for you 🫠 [URL][DOMAIN_NAME]" at bounding box center [336, 340] width 209 height 42
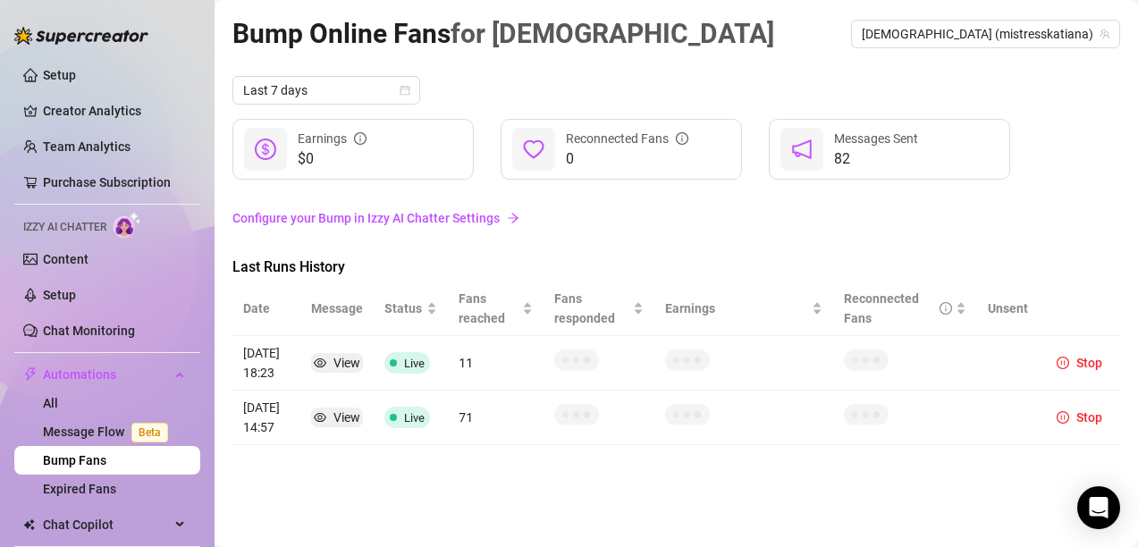
copy article "She spread wide just for you 🫠 [URL][DOMAIN_NAME]"
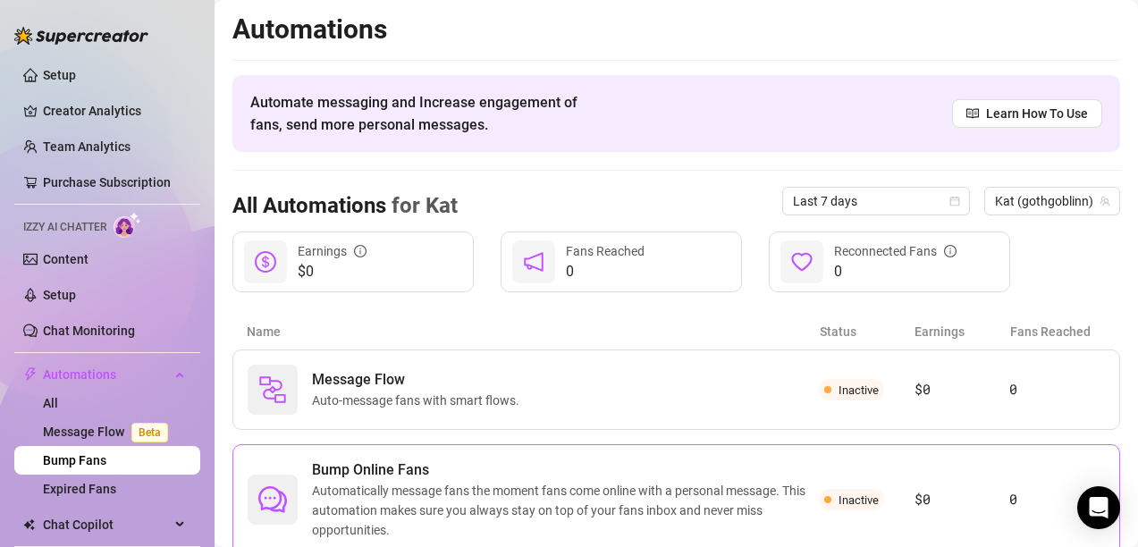
click at [698, 484] on span "Automatically message fans the moment fans come online with a personal message.…" at bounding box center [565, 510] width 507 height 59
click at [590, 495] on span "Automatically message fans the moment fans come online with a personal message.…" at bounding box center [565, 510] width 507 height 59
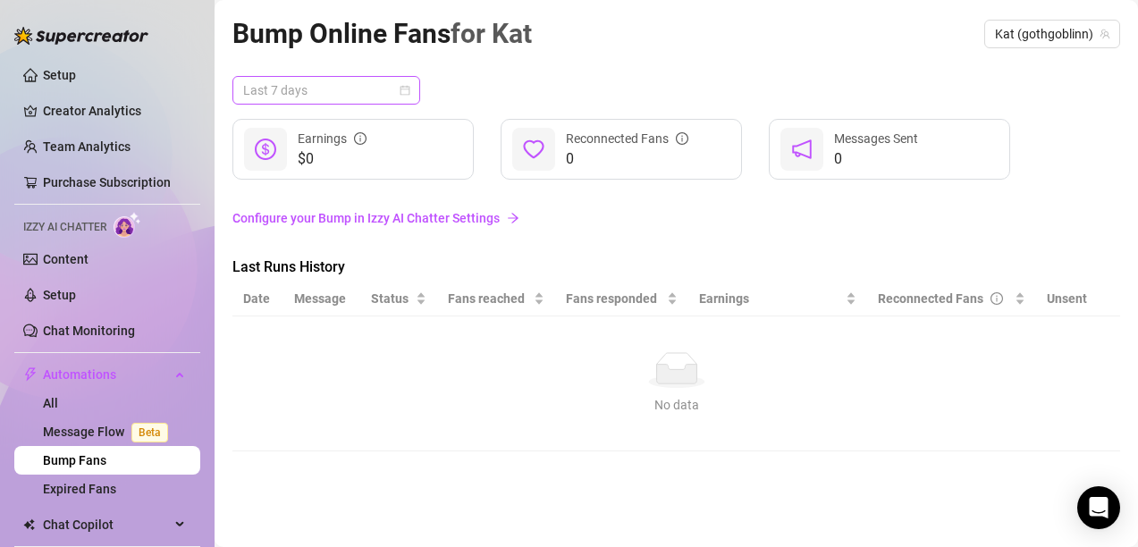
click at [311, 86] on span "Last 7 days" at bounding box center [326, 90] width 166 height 27
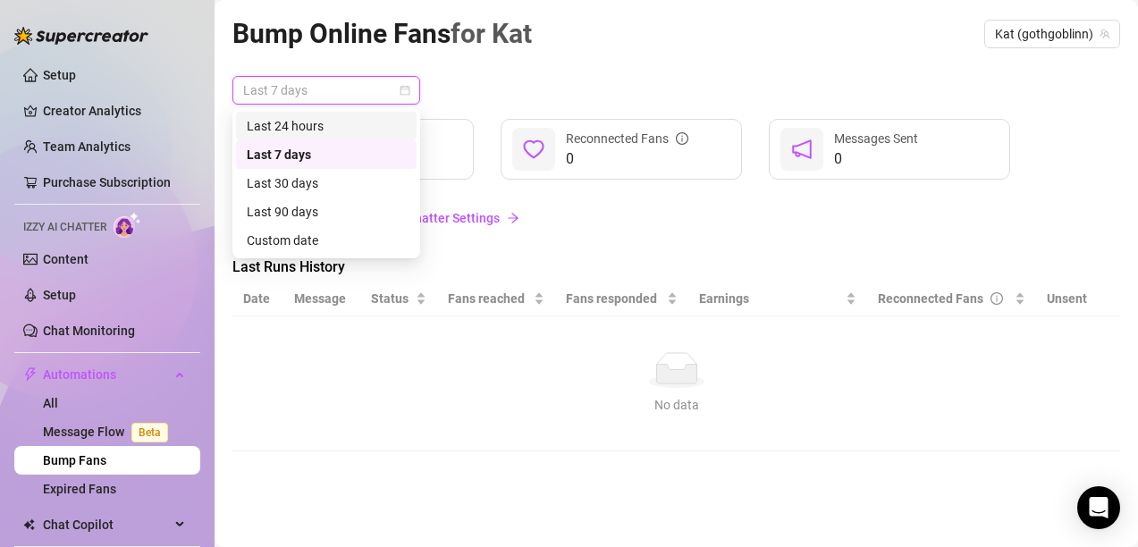
click at [329, 136] on div "Last 24 hours" at bounding box center [326, 126] width 181 height 29
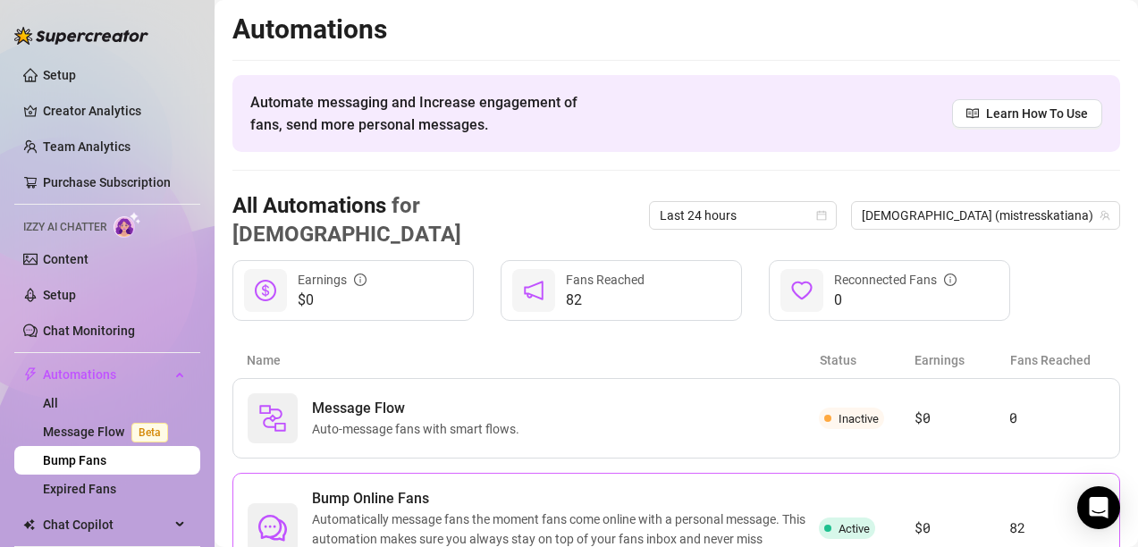
click at [444, 510] on span "Automatically message fans the moment fans come online with a personal message.…" at bounding box center [565, 539] width 507 height 59
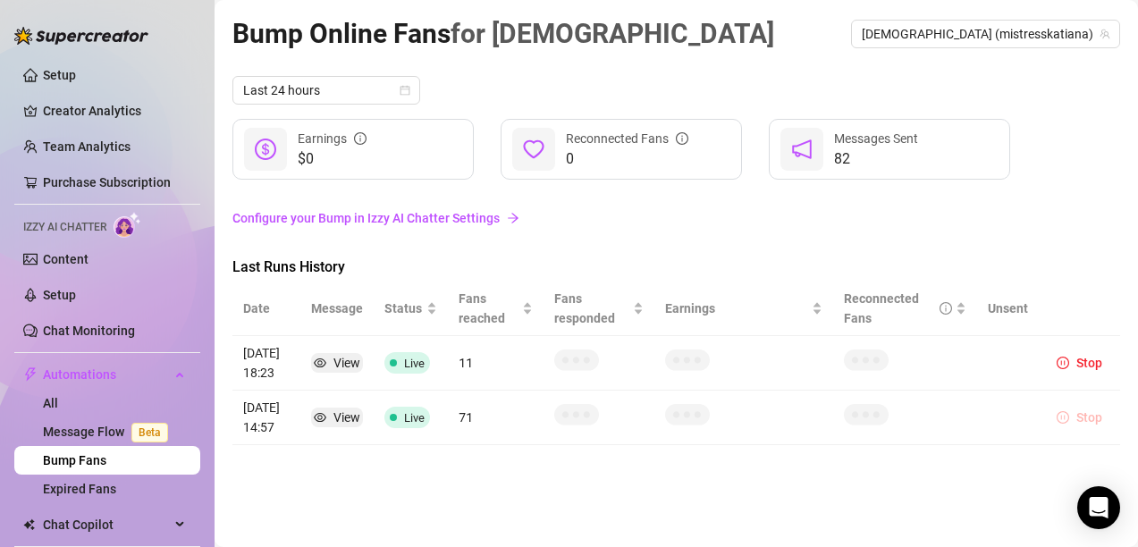
click at [1091, 418] on span "Stop" at bounding box center [1090, 417] width 26 height 14
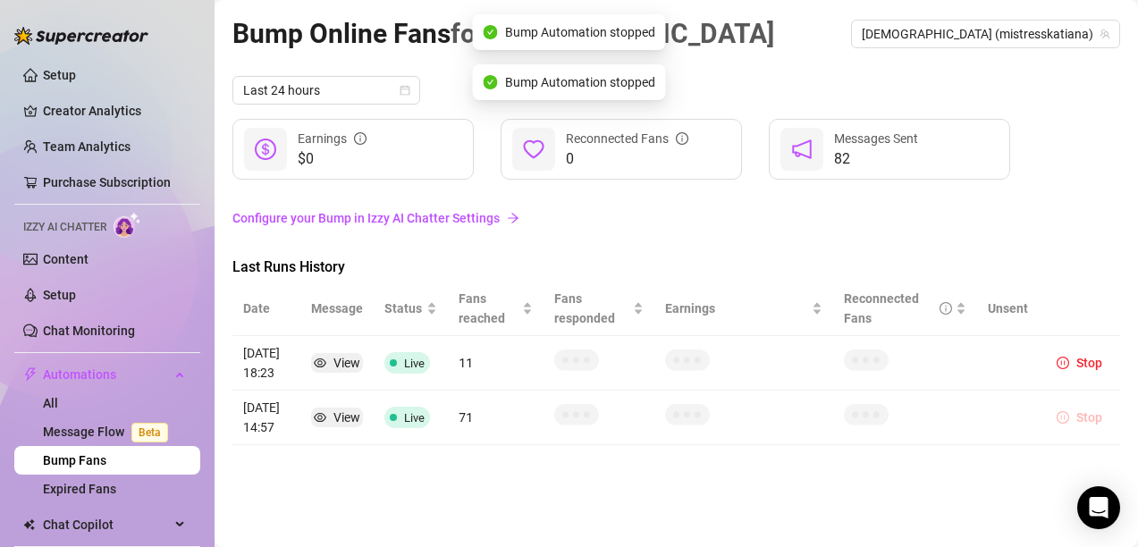
click at [1091, 418] on span "Stop" at bounding box center [1090, 417] width 26 height 14
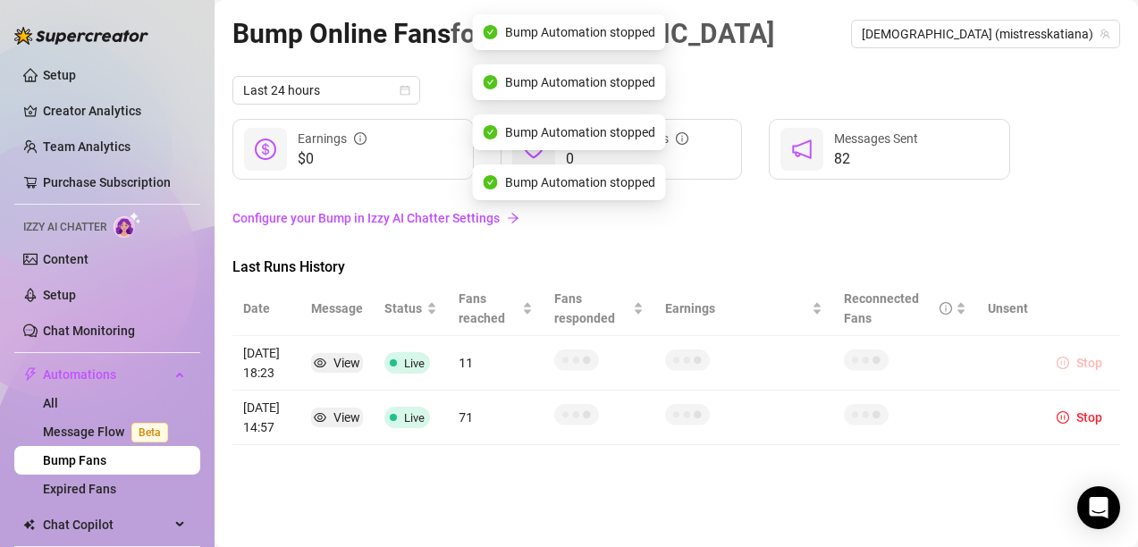
click at [1092, 356] on span "Stop" at bounding box center [1090, 363] width 26 height 14
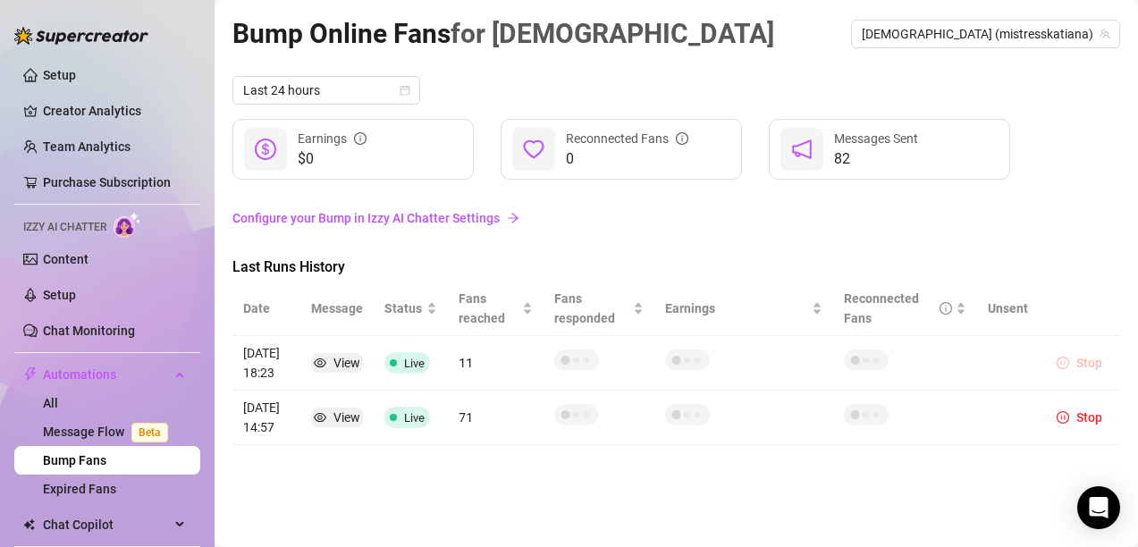
click at [1085, 369] on span "Stop" at bounding box center [1090, 363] width 26 height 14
